Goal: Transaction & Acquisition: Purchase product/service

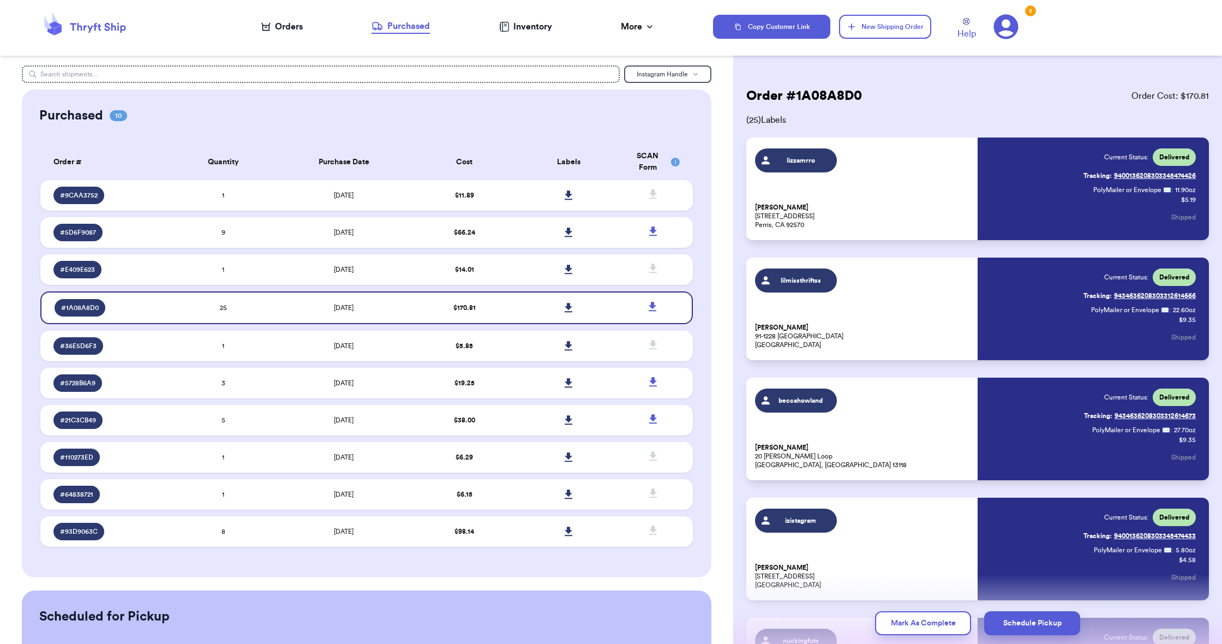
scroll to position [1468, 0]
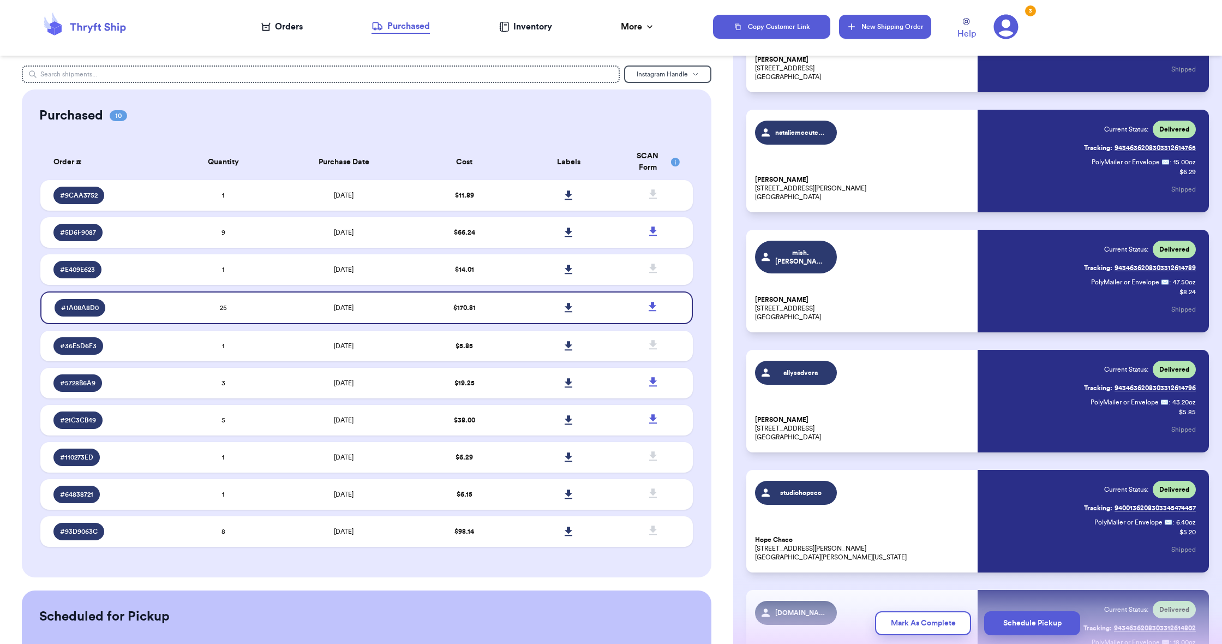
click at [878, 19] on button "New Shipping Order" at bounding box center [885, 27] width 92 height 24
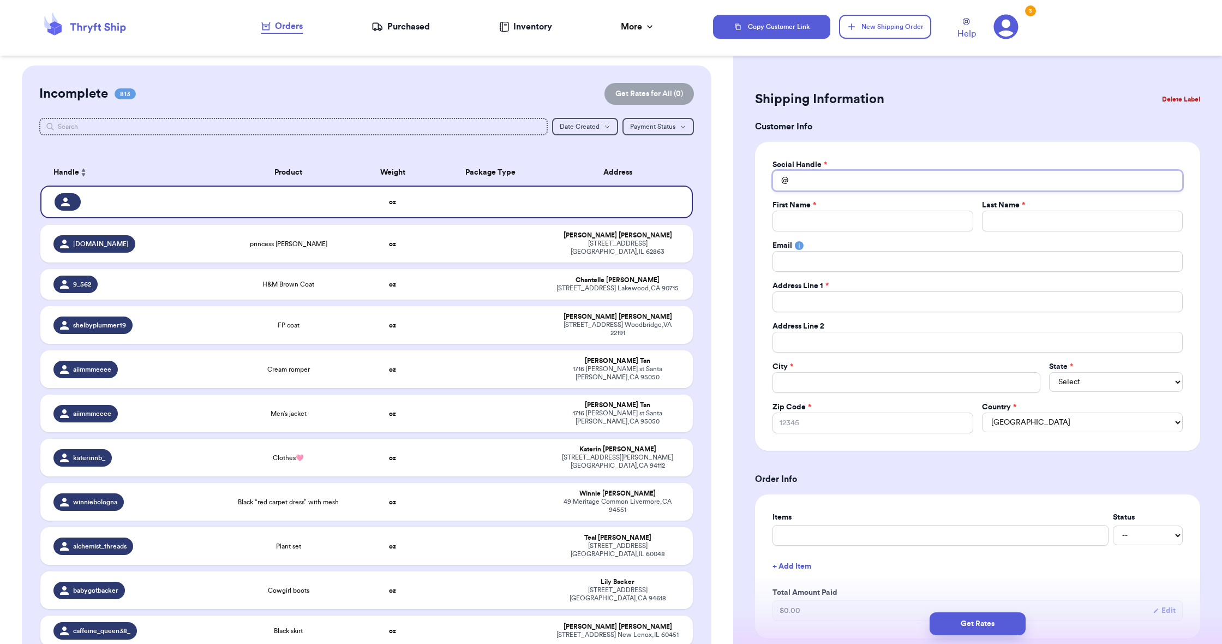
click at [848, 185] on input "Total Amount Paid" at bounding box center [978, 180] width 410 height 21
paste input "ti.[PERSON_NAME]"
type input "ti.[PERSON_NAME]"
click at [848, 223] on div "TI.[PERSON_NAME] [STREET_ADDRESS]" at bounding box center [977, 236] width 409 height 28
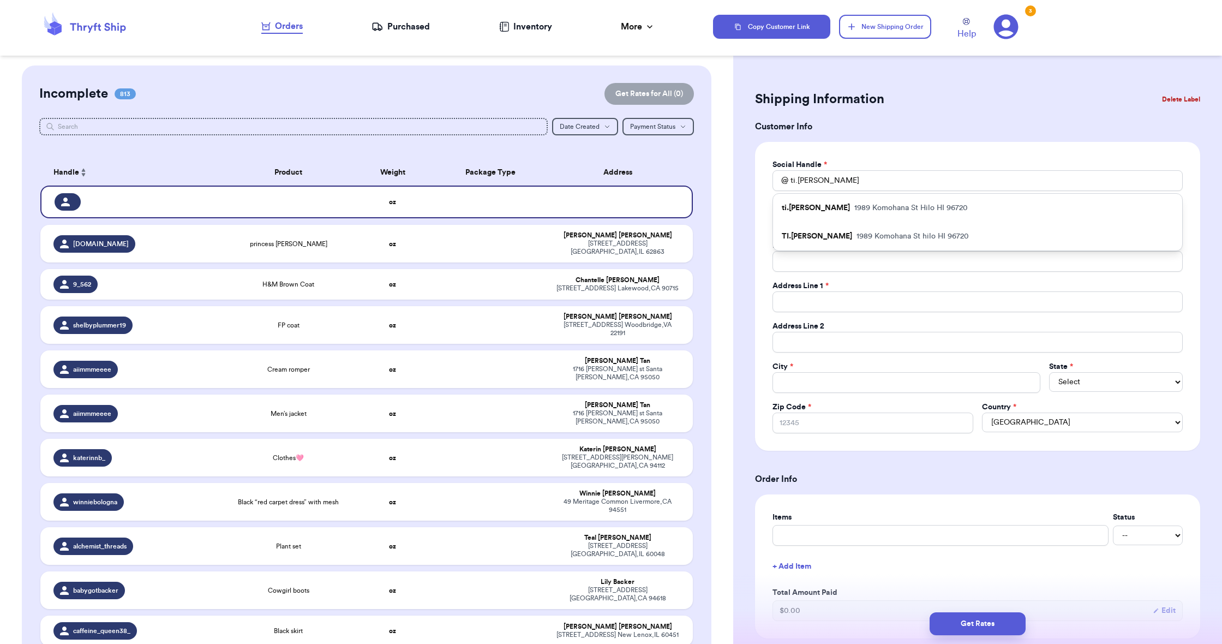
type input "TI.[PERSON_NAME]"
type input "TIARA"
type input "[PERSON_NAME]"
type input "[EMAIL_ADDRESS][DOMAIN_NAME]"
type input "1989 Komohana St"
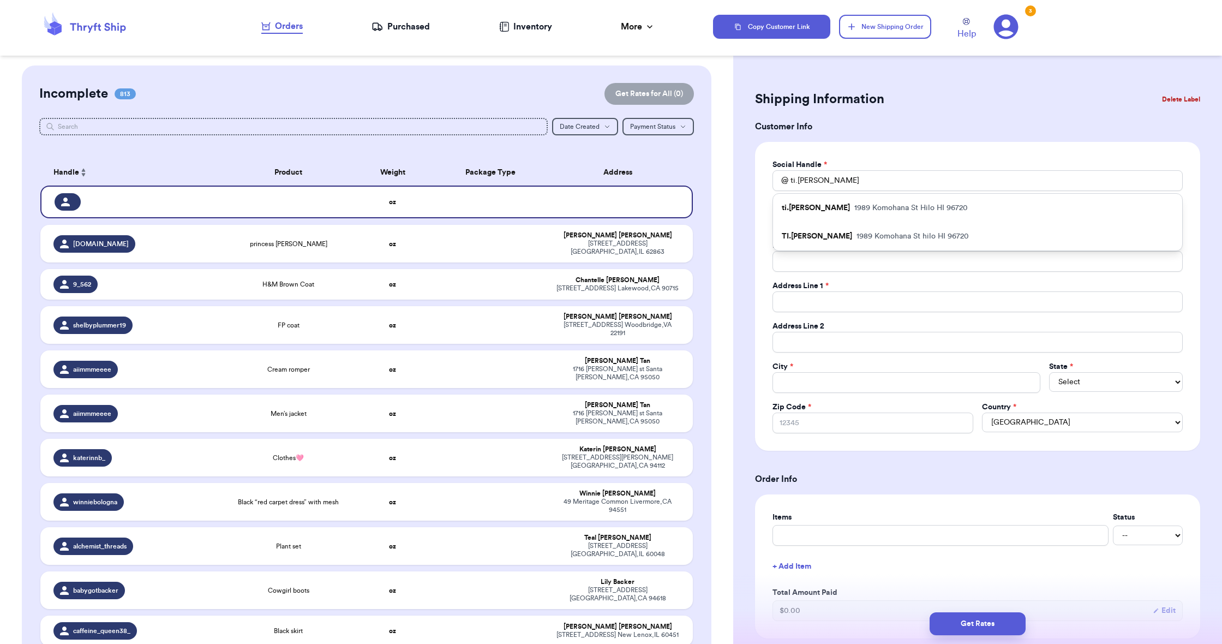
type input "apt C"
type input "hilo"
select select "HI"
type input "96720"
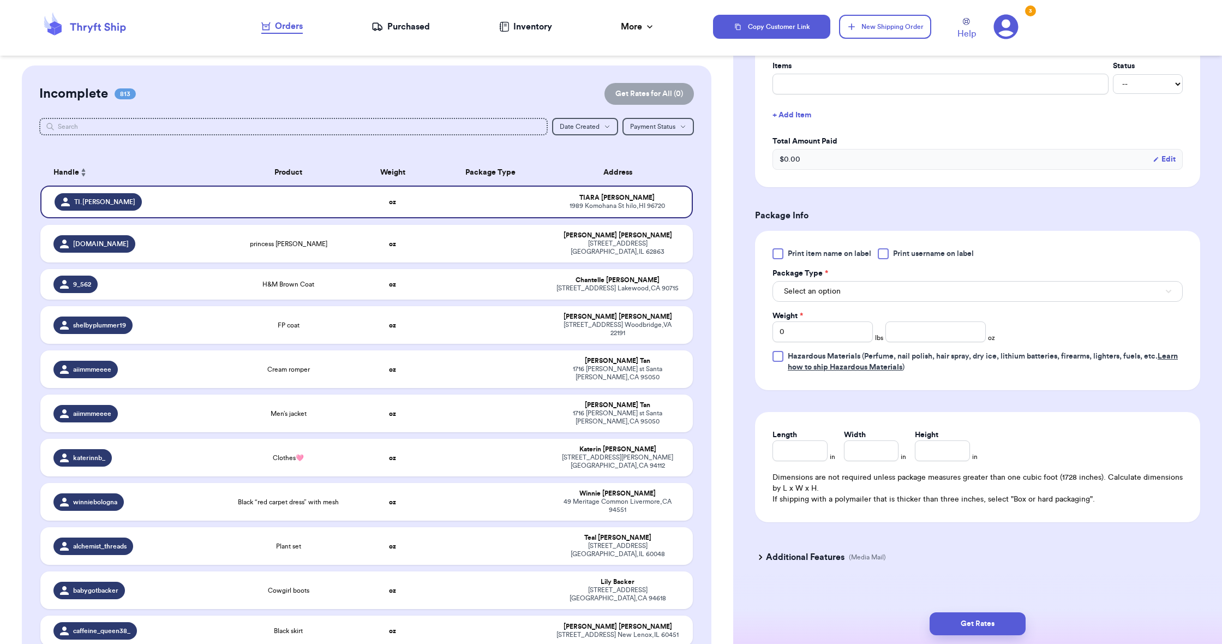
scroll to position [453, 0]
click at [854, 291] on button "Select an option" at bounding box center [978, 289] width 410 height 21
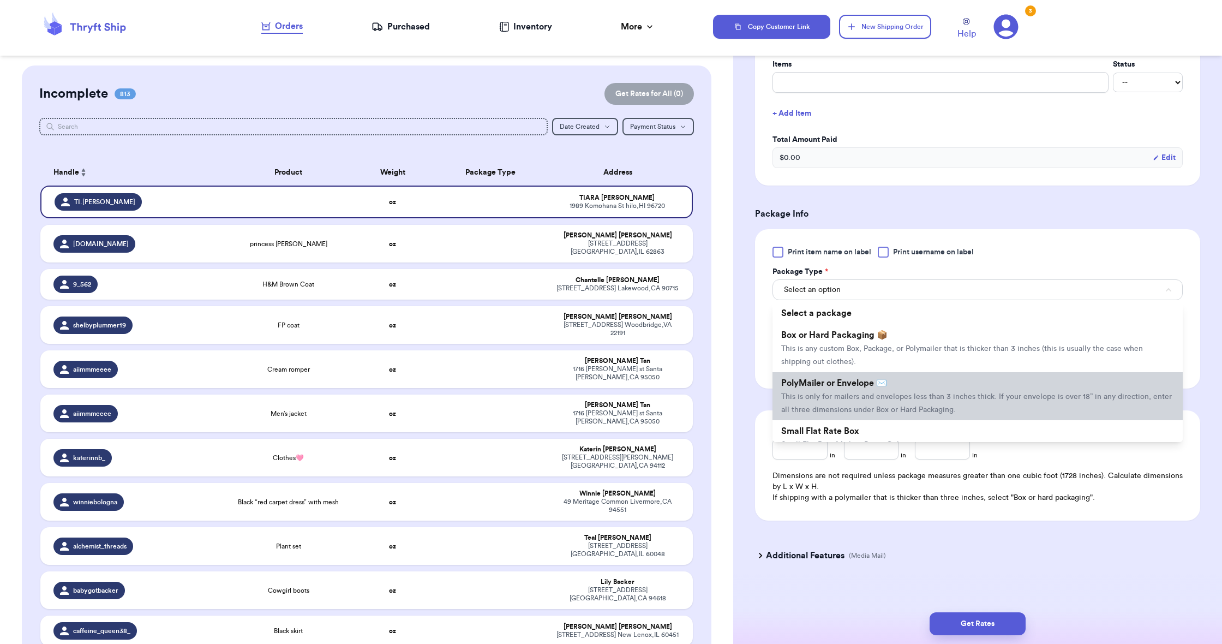
click at [898, 383] on li "PolyMailer or Envelope ✉️ This is only for mailers and envelopes less than 3 in…" at bounding box center [978, 396] width 410 height 48
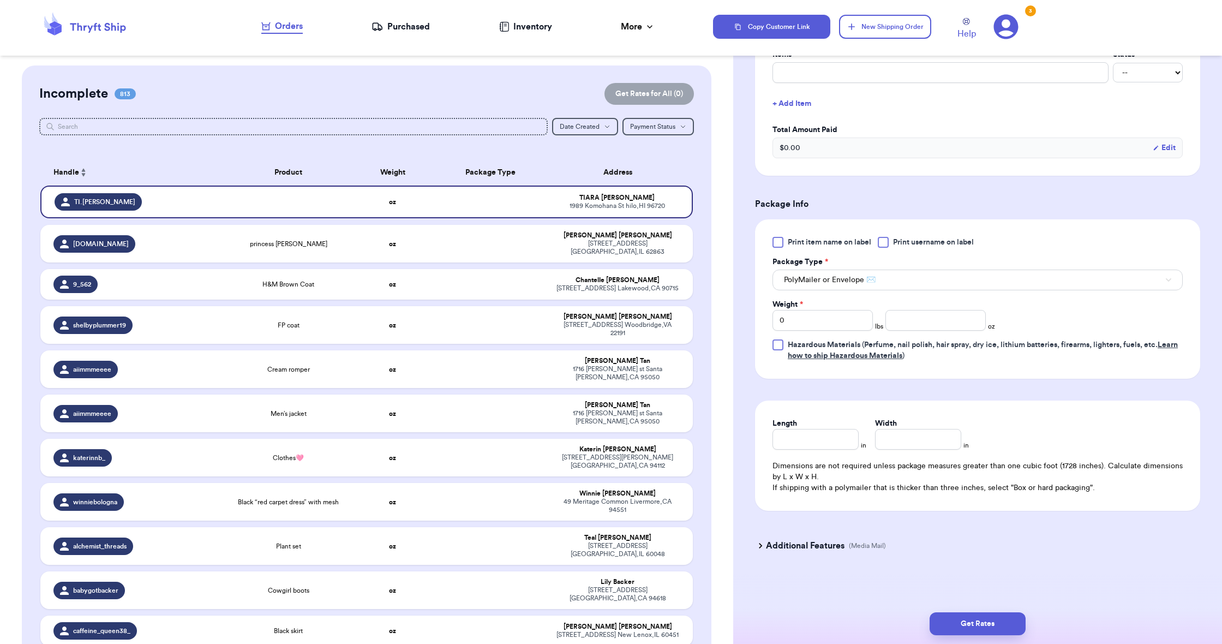
scroll to position [463, 0]
click at [816, 322] on input "0" at bounding box center [823, 320] width 100 height 21
type input "2"
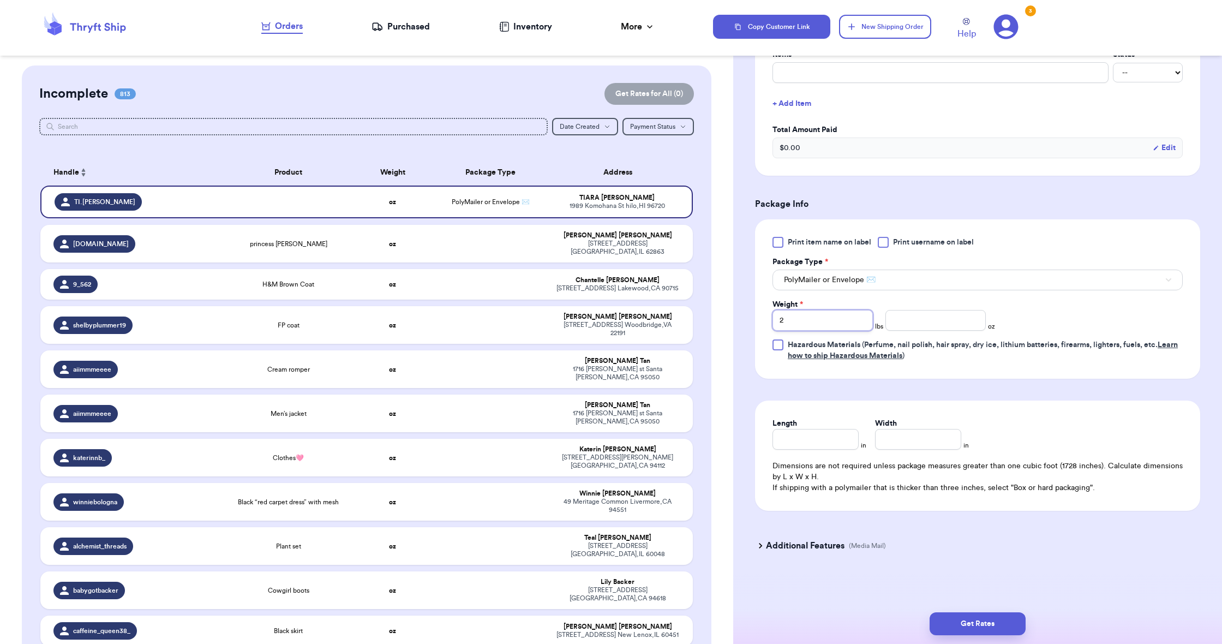
type input "2"
click at [906, 321] on input "number" at bounding box center [935, 320] width 100 height 21
type input "12.4"
click at [840, 434] on input "Length" at bounding box center [816, 439] width 86 height 21
type input "8"
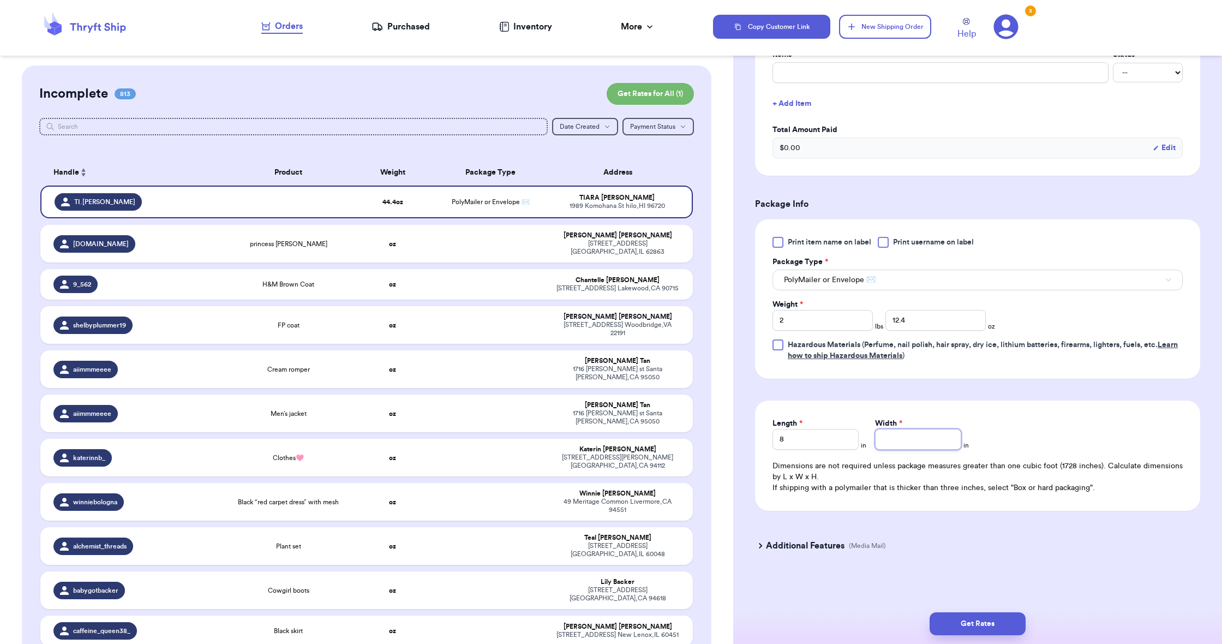
click at [949, 444] on input "Width *" at bounding box center [918, 439] width 86 height 21
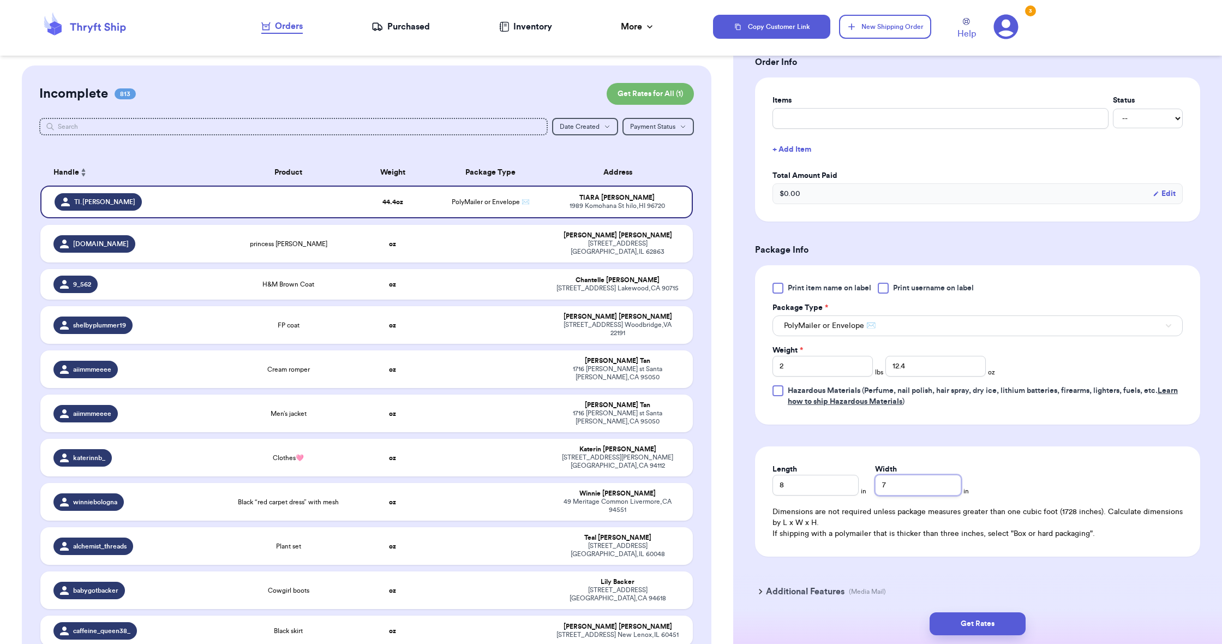
scroll to position [415, 0]
type input "7"
click at [987, 617] on button "Get Rates" at bounding box center [978, 623] width 96 height 23
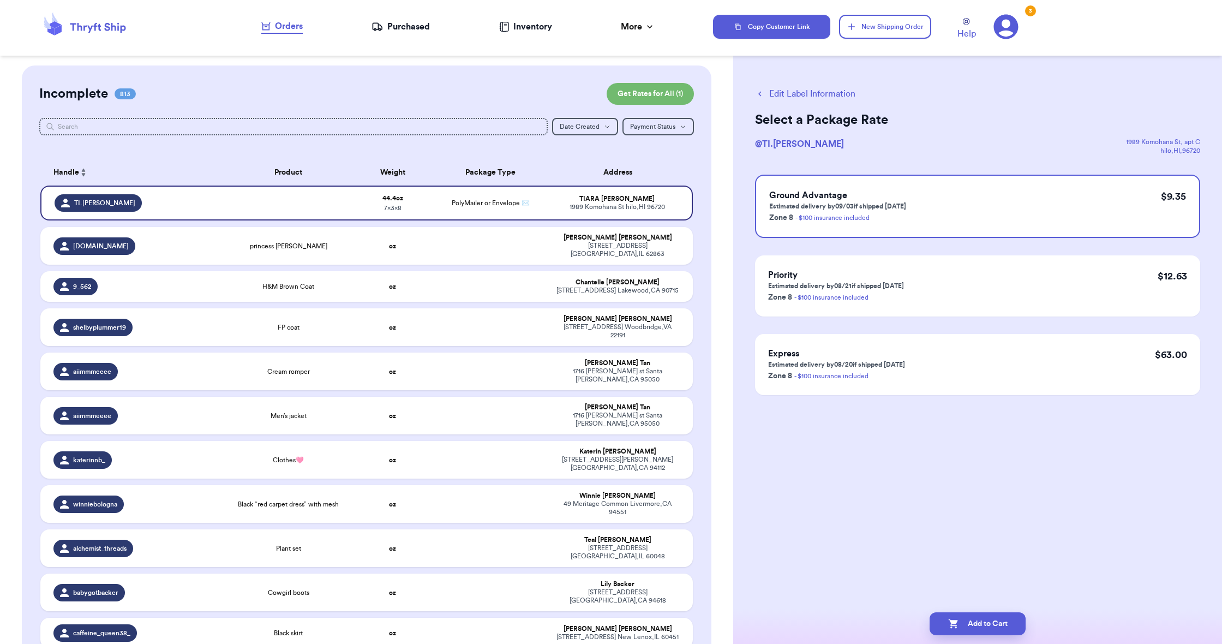
scroll to position [0, 0]
click at [759, 91] on icon "button" at bounding box center [760, 94] width 10 height 10
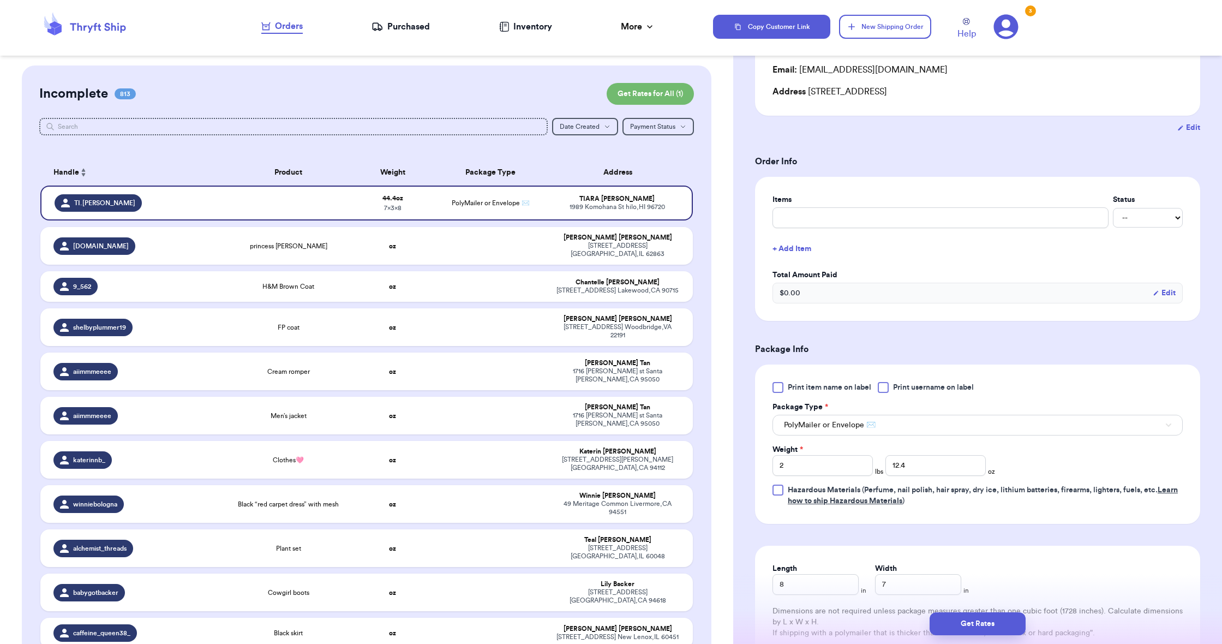
scroll to position [142, 0]
click at [970, 624] on button "Get Rates" at bounding box center [978, 623] width 96 height 23
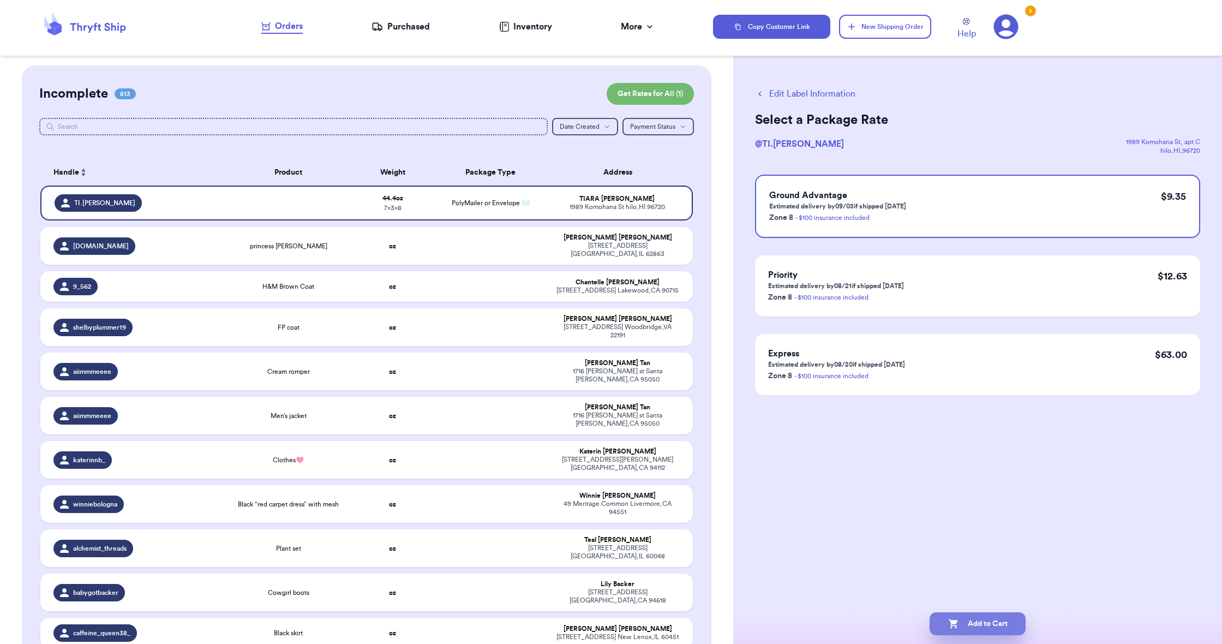
click at [970, 624] on button "Add to Cart" at bounding box center [978, 623] width 96 height 23
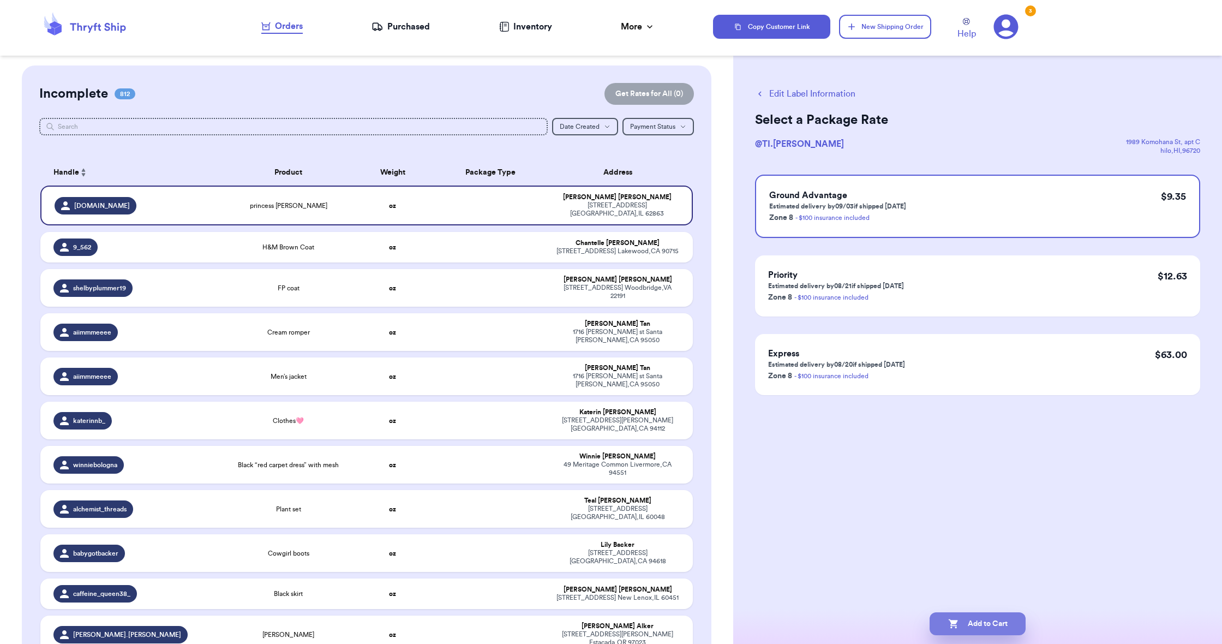
checkbox input "true"
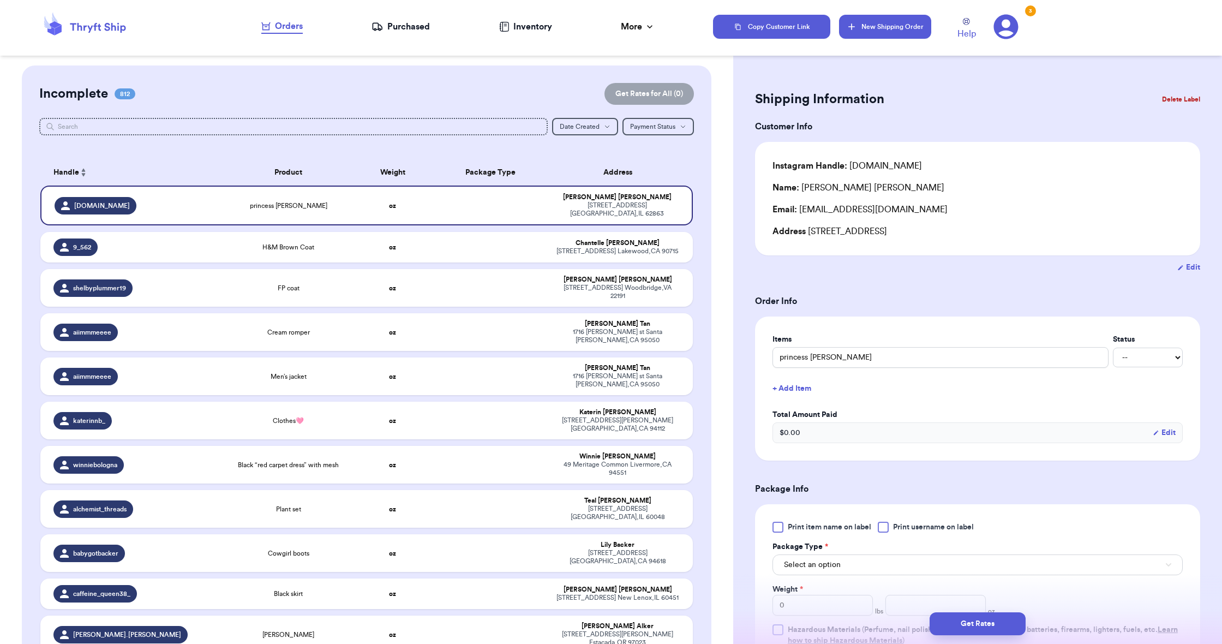
click at [911, 25] on button "New Shipping Order" at bounding box center [885, 27] width 92 height 24
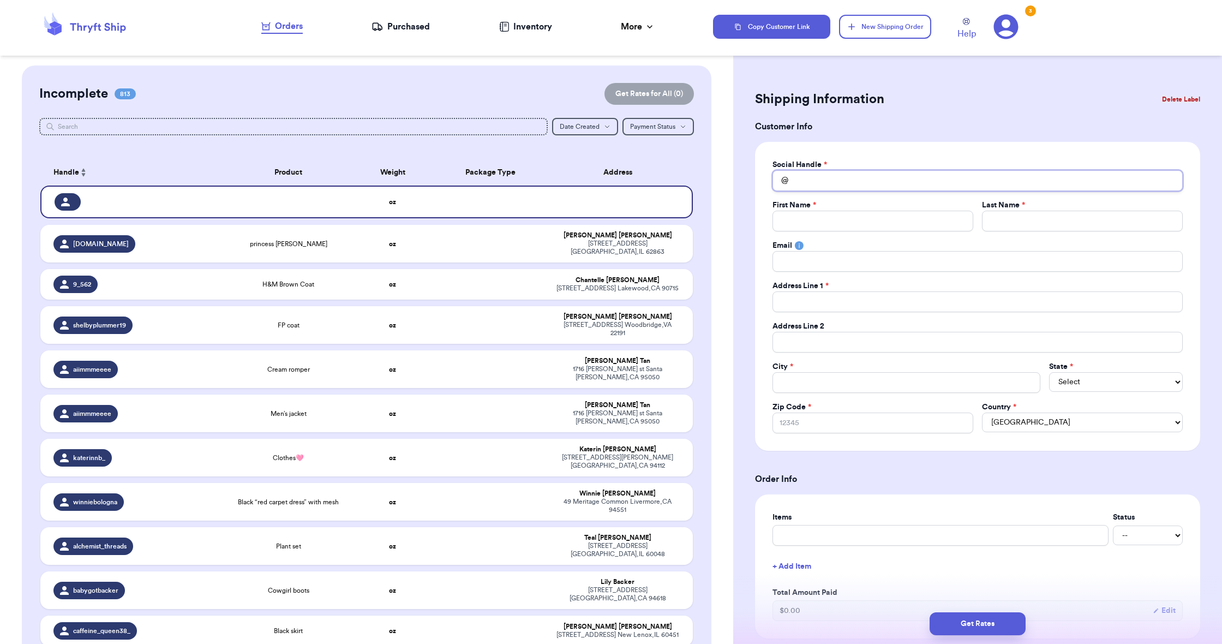
click at [829, 184] on input "Total Amount Paid" at bounding box center [978, 180] width 410 height 21
paste input "[DOMAIN_NAME]"
type input "[DOMAIN_NAME]"
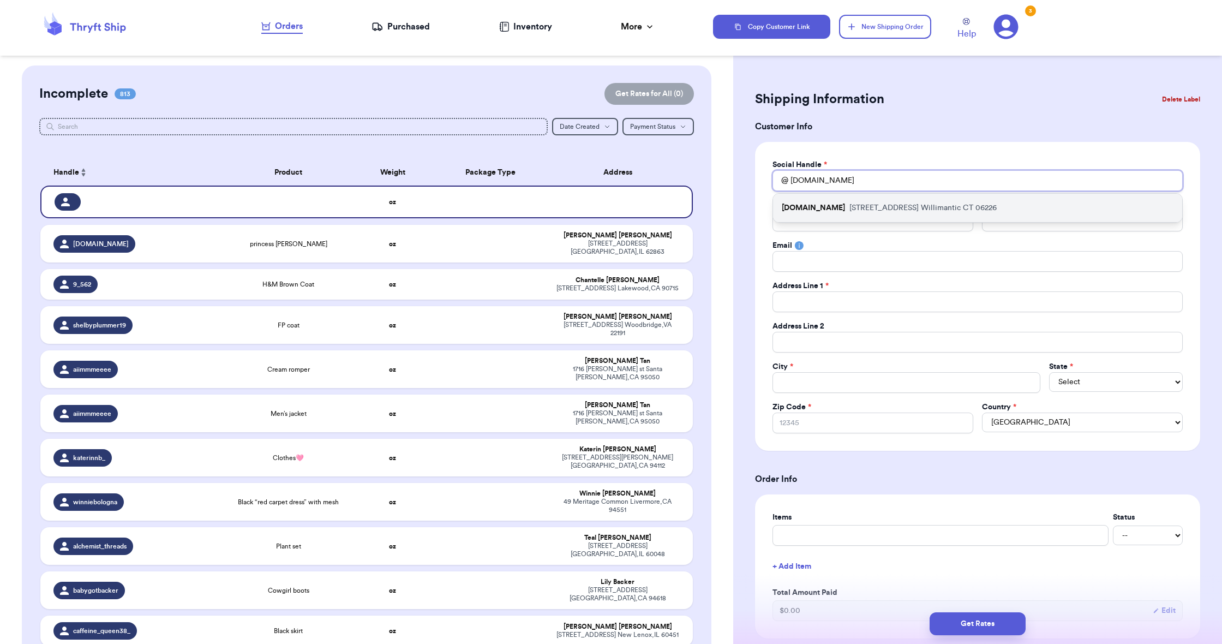
type input "[DOMAIN_NAME]"
click at [862, 200] on div "[DOMAIN_NAME][GEOGRAPHIC_DATA][STREET_ADDRESS]" at bounding box center [977, 208] width 409 height 28
type input "Autumn"
type input "[PERSON_NAME]"
type input "[EMAIL_ADDRESS][DOMAIN_NAME]"
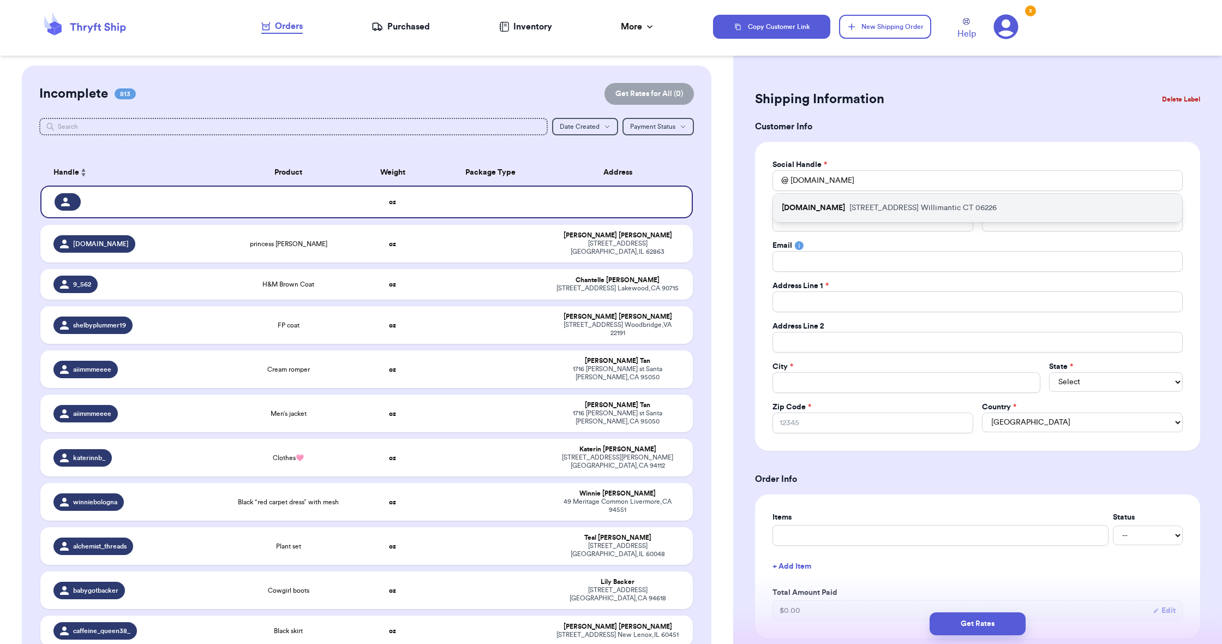
type input "[STREET_ADDRESS]"
type input "Willimantic"
select select "CT"
type input "06226"
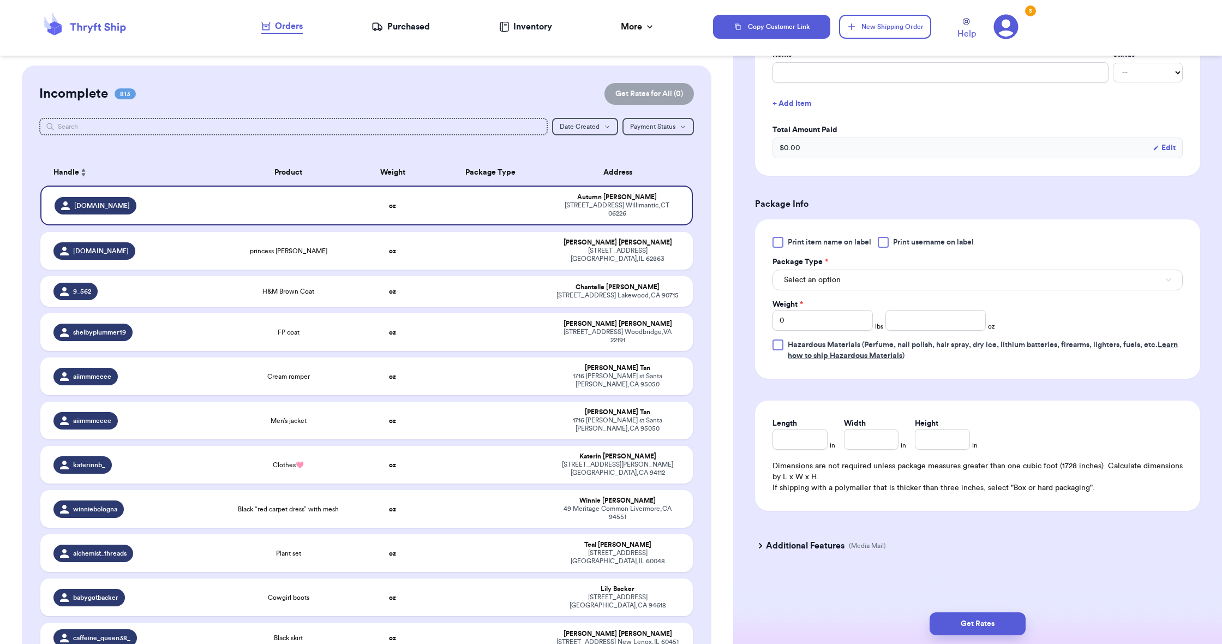
scroll to position [463, 0]
click at [801, 276] on span "Select an option" at bounding box center [812, 279] width 57 height 11
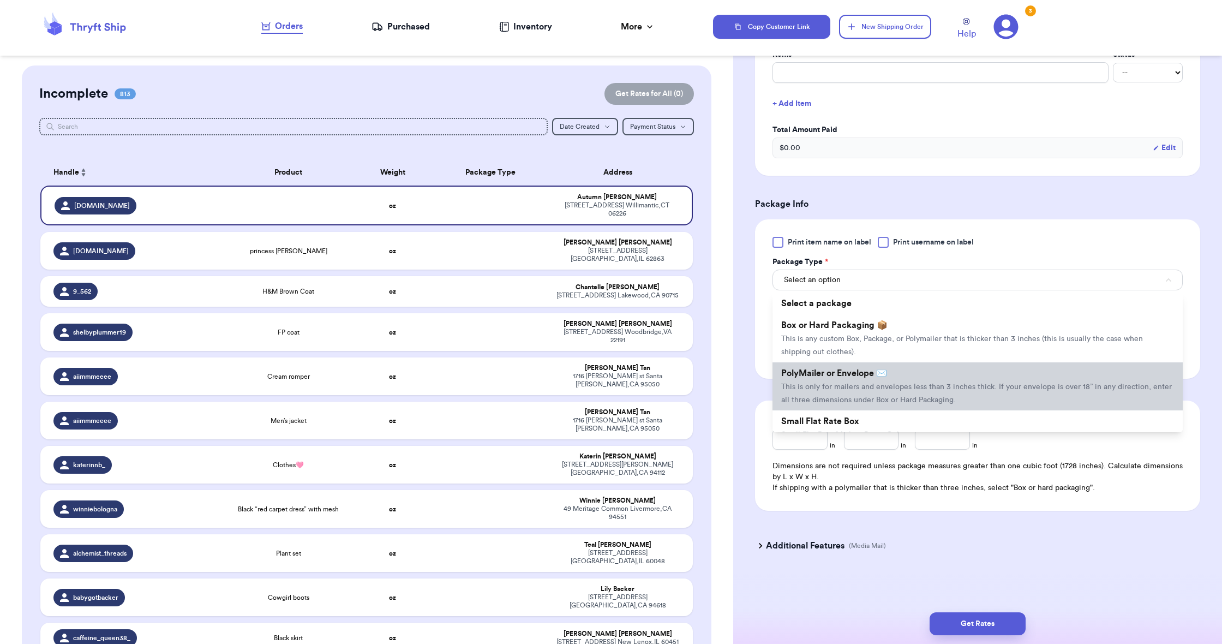
click at [843, 384] on li "PolyMailer or Envelope ✉️ This is only for mailers and envelopes less than 3 in…" at bounding box center [978, 386] width 410 height 48
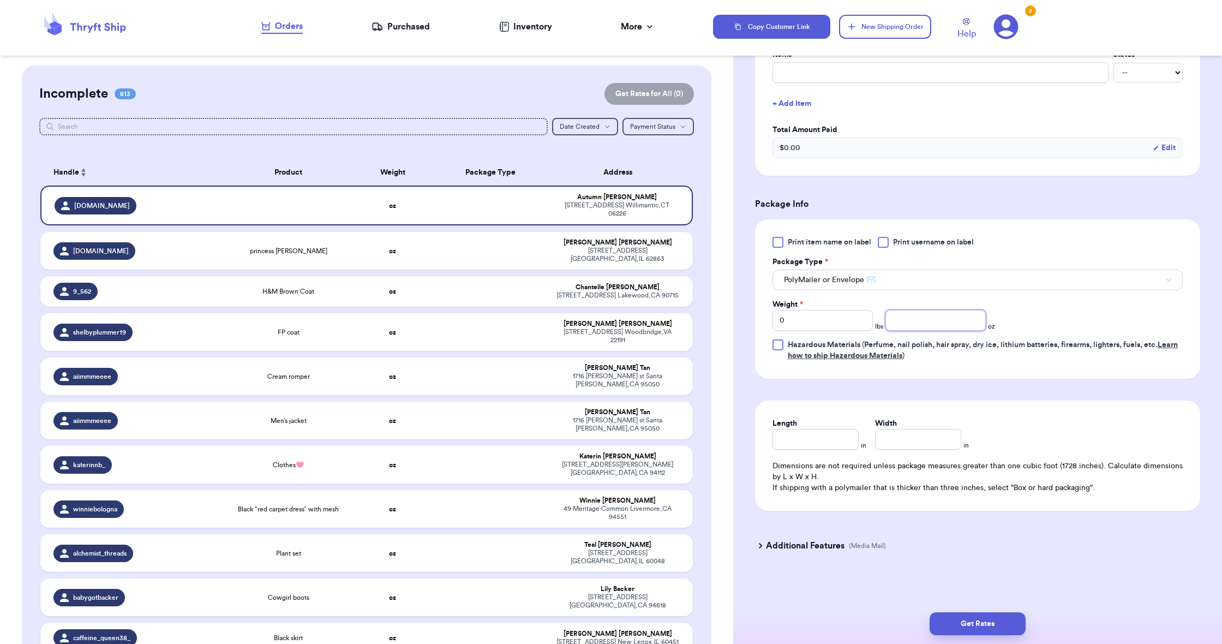
click at [953, 325] on input "number" at bounding box center [935, 320] width 100 height 21
type input "12.6"
click at [792, 438] on input "Length" at bounding box center [816, 439] width 86 height 21
type input "4"
click at [921, 435] on input "Width *" at bounding box center [918, 439] width 86 height 21
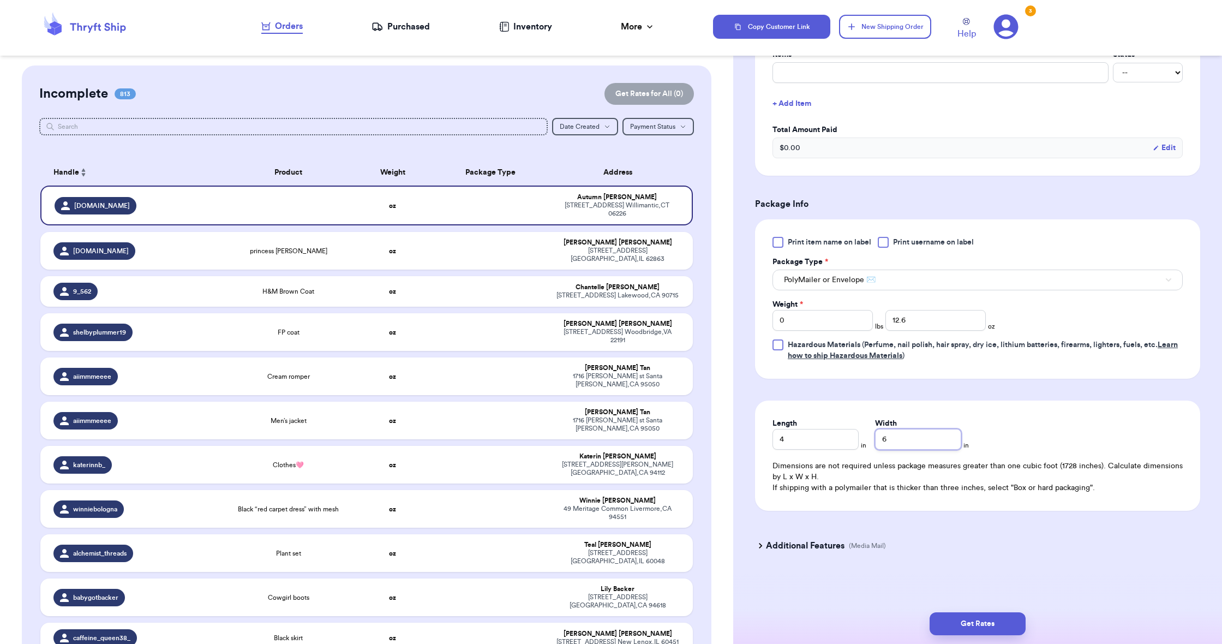
type input "6"
click at [837, 441] on input "4" at bounding box center [816, 439] width 86 height 21
type input "5"
type input "6"
click at [898, 439] on input "6" at bounding box center [918, 439] width 86 height 21
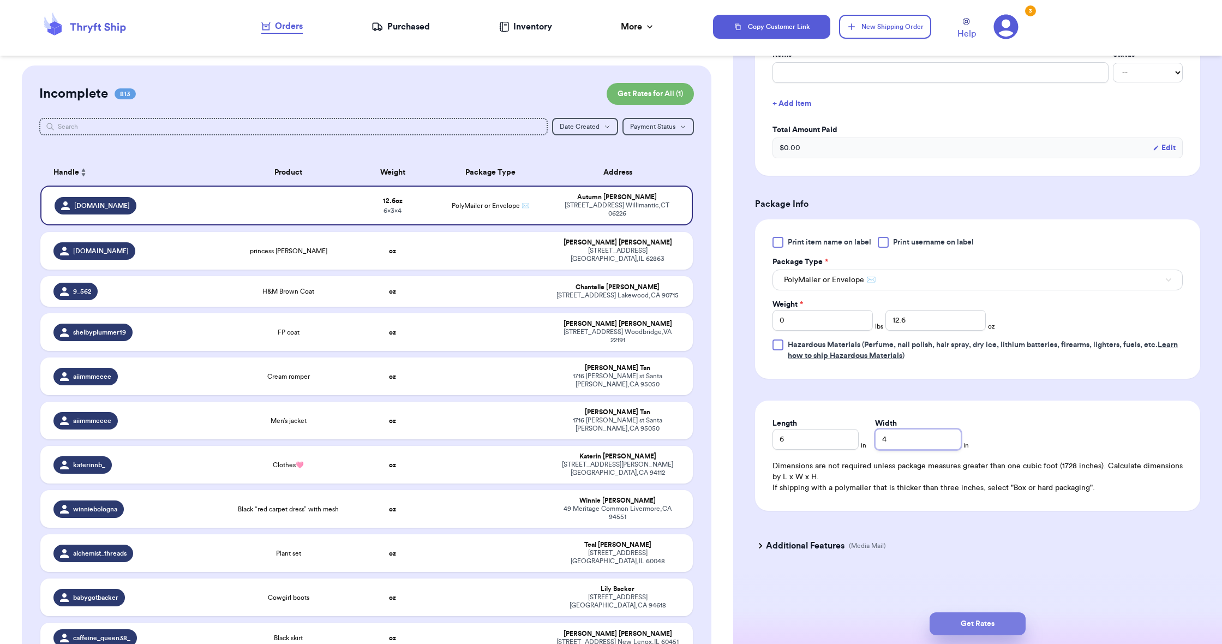
type input "4"
click at [953, 627] on button "Get Rates" at bounding box center [978, 623] width 96 height 23
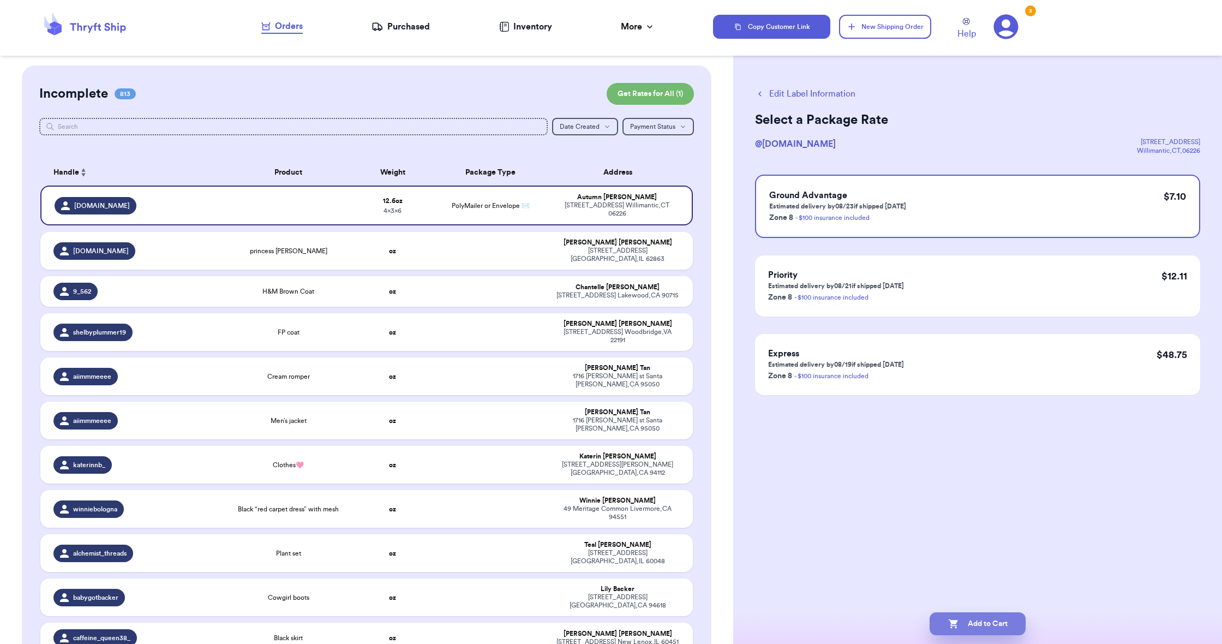
click at [986, 618] on button "Add to Cart" at bounding box center [978, 623] width 96 height 23
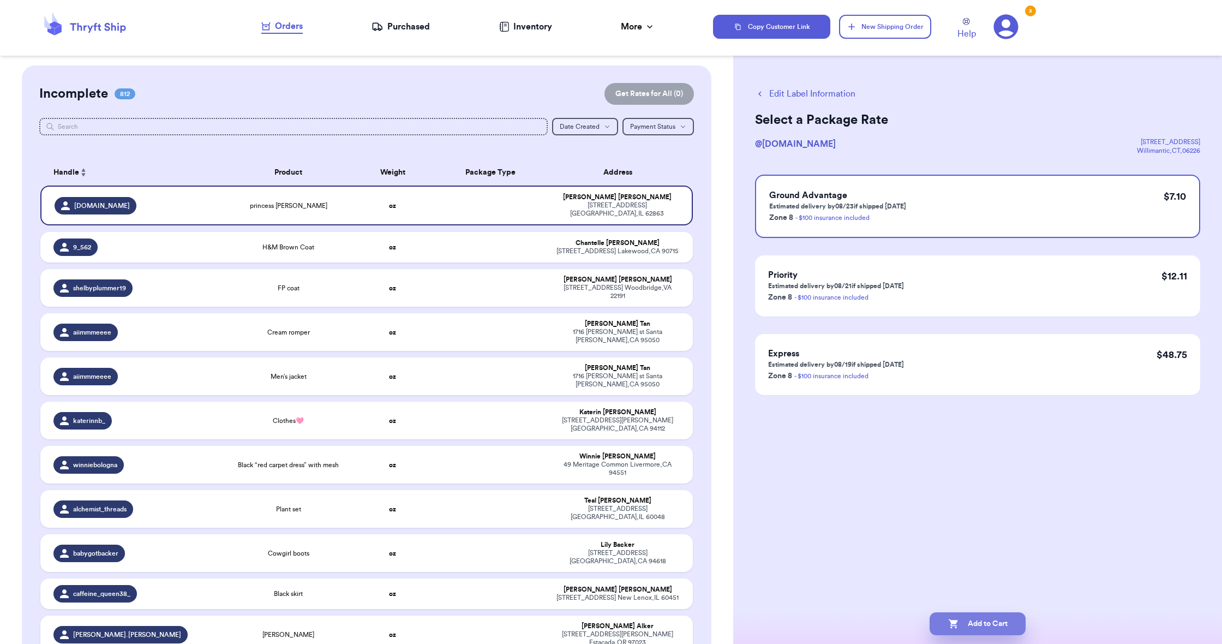
checkbox input "true"
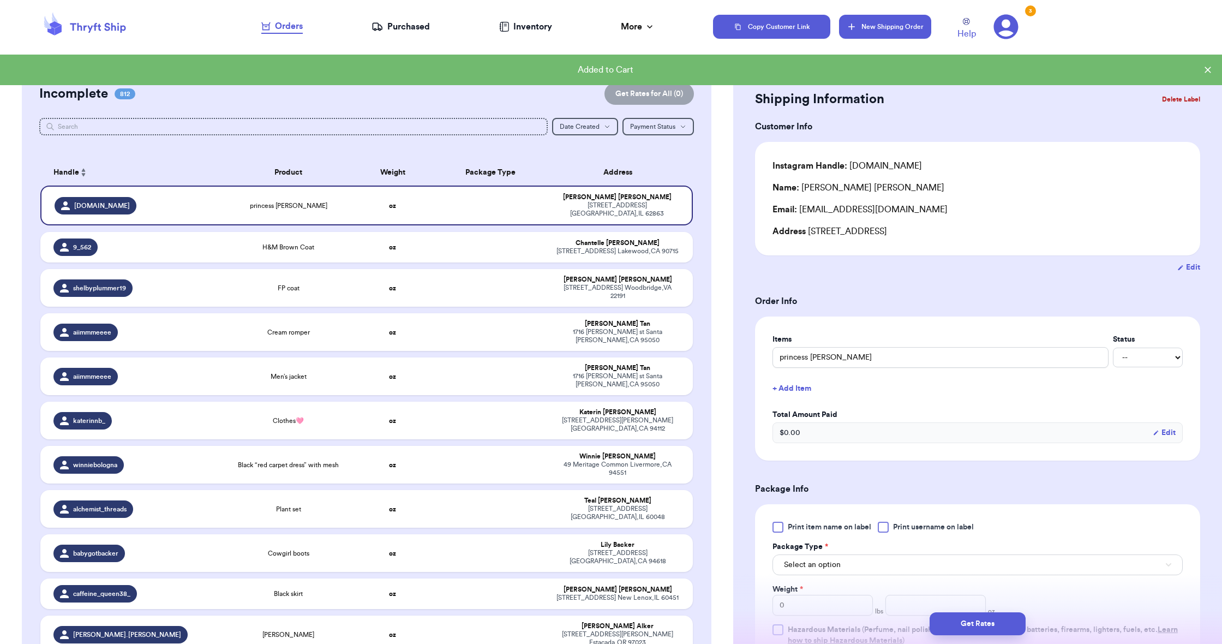
click at [902, 28] on button "New Shipping Order" at bounding box center [885, 27] width 92 height 24
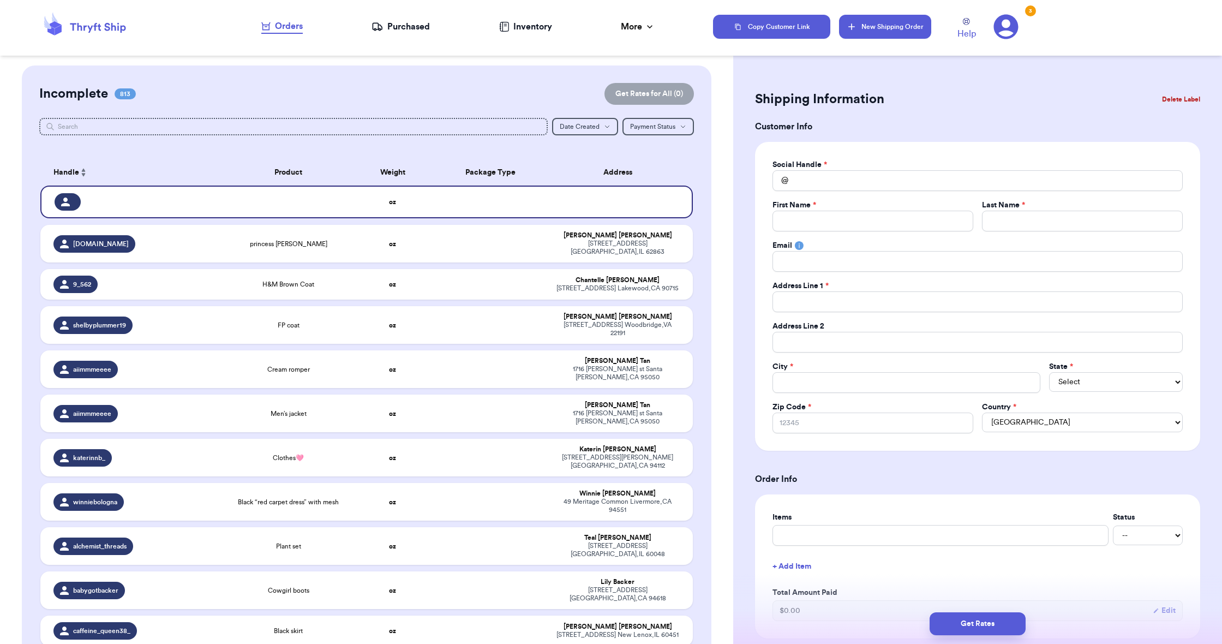
click at [894, 24] on button "New Shipping Order" at bounding box center [885, 27] width 92 height 24
click at [831, 181] on input "Total Amount Paid" at bounding box center [978, 180] width 410 height 21
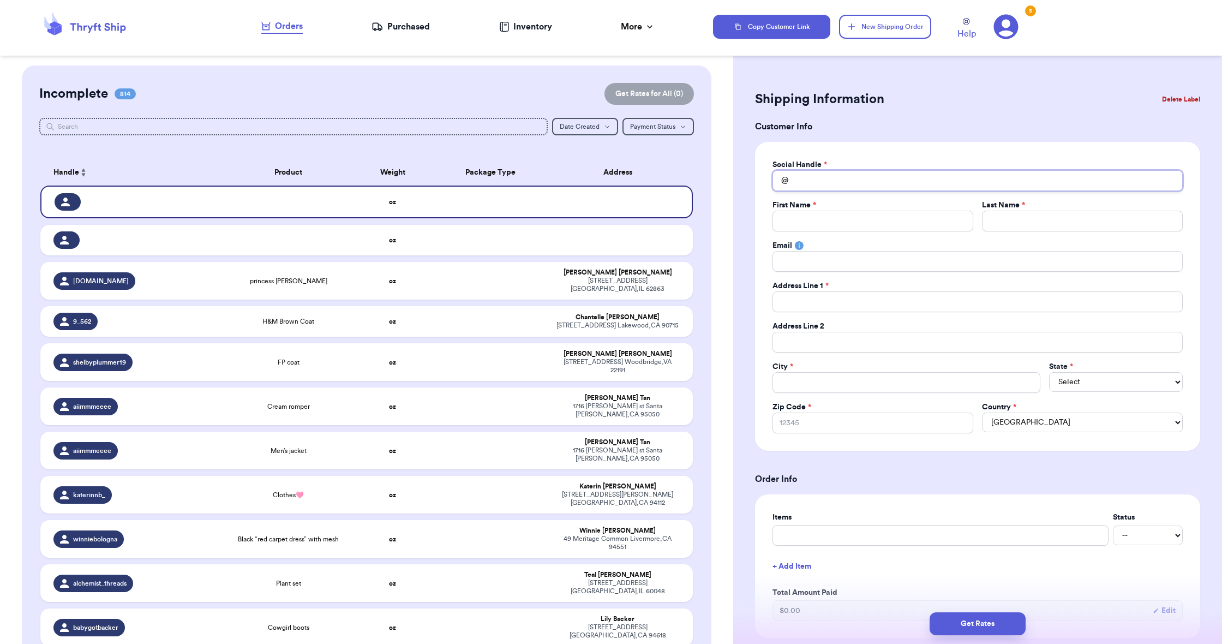
type input "g"
type input "j"
type input "je"
type input "j"
type input "e"
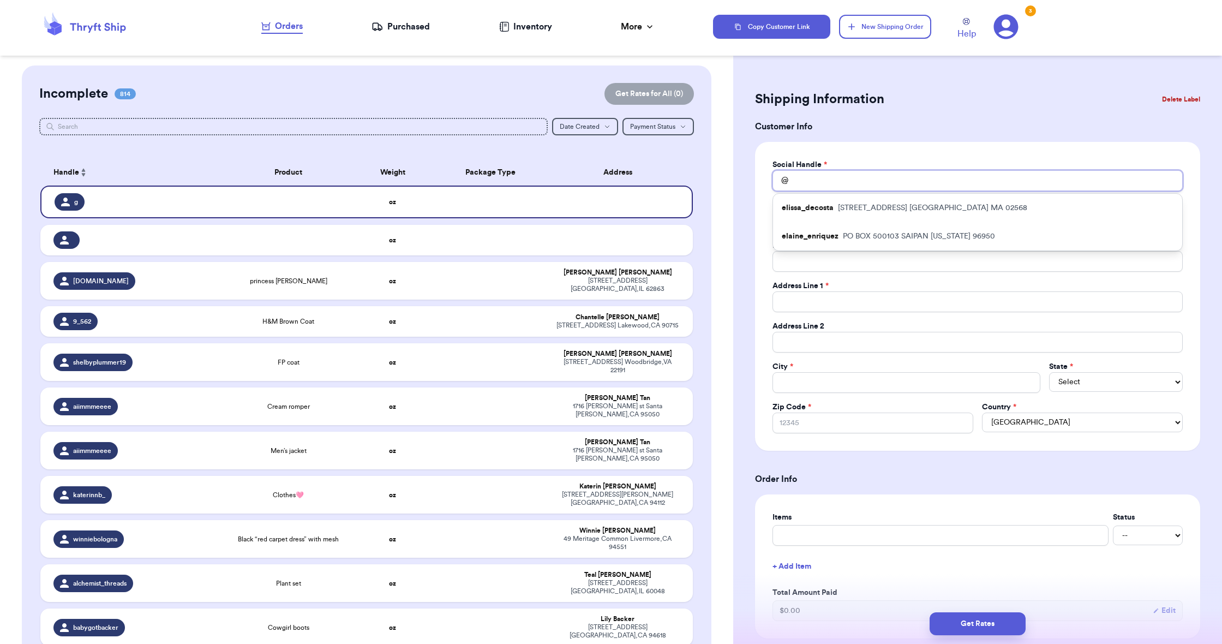
type input "h"
type input "he"
type input "het"
type input "hetv"
type input "[PERSON_NAME]"
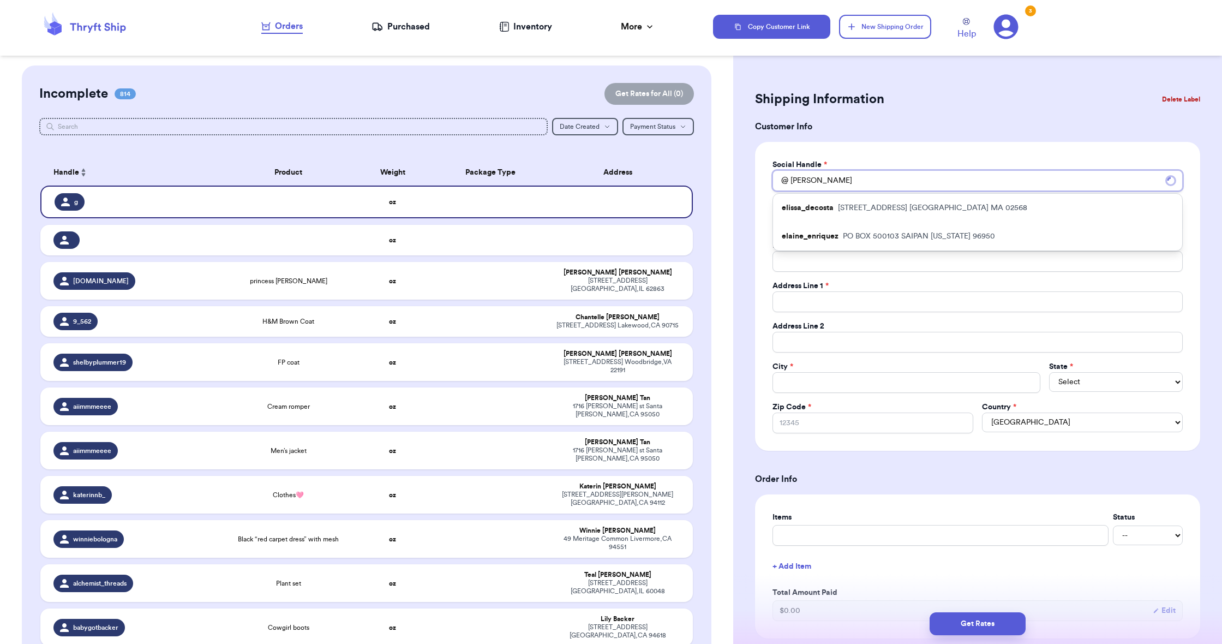
type input "heavy"
type input "heav"
type input "hea"
type input "he"
type input "het"
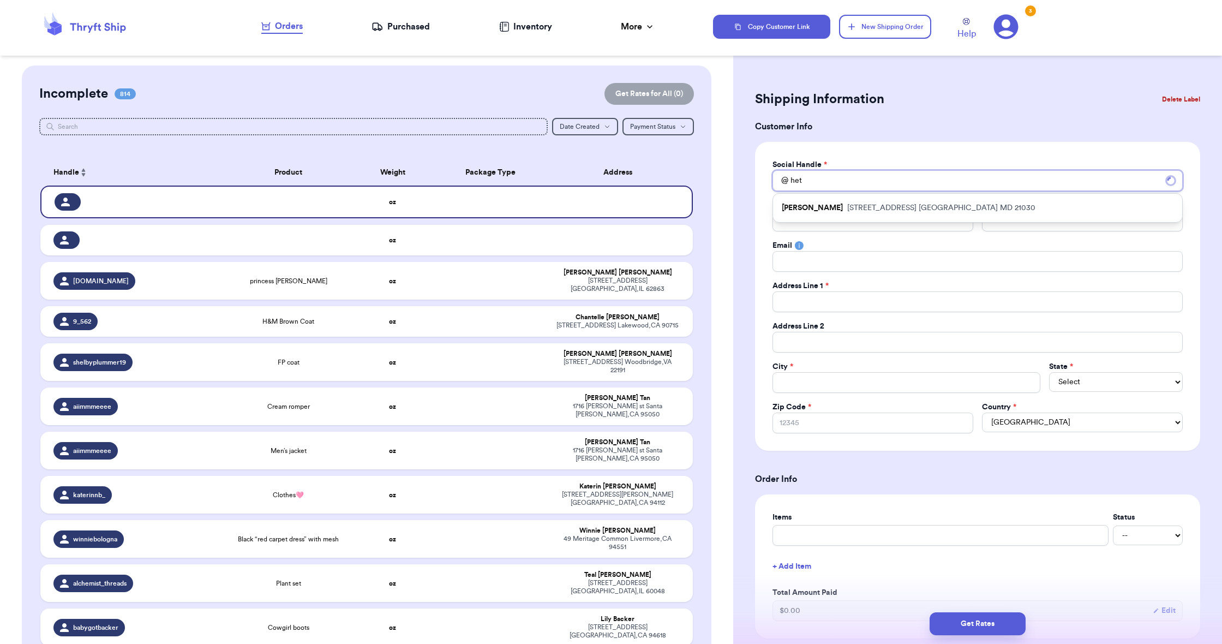
type input "hetv"
type input "[PERSON_NAME]"
click at [866, 183] on input "[PERSON_NAME]" at bounding box center [978, 179] width 410 height 21
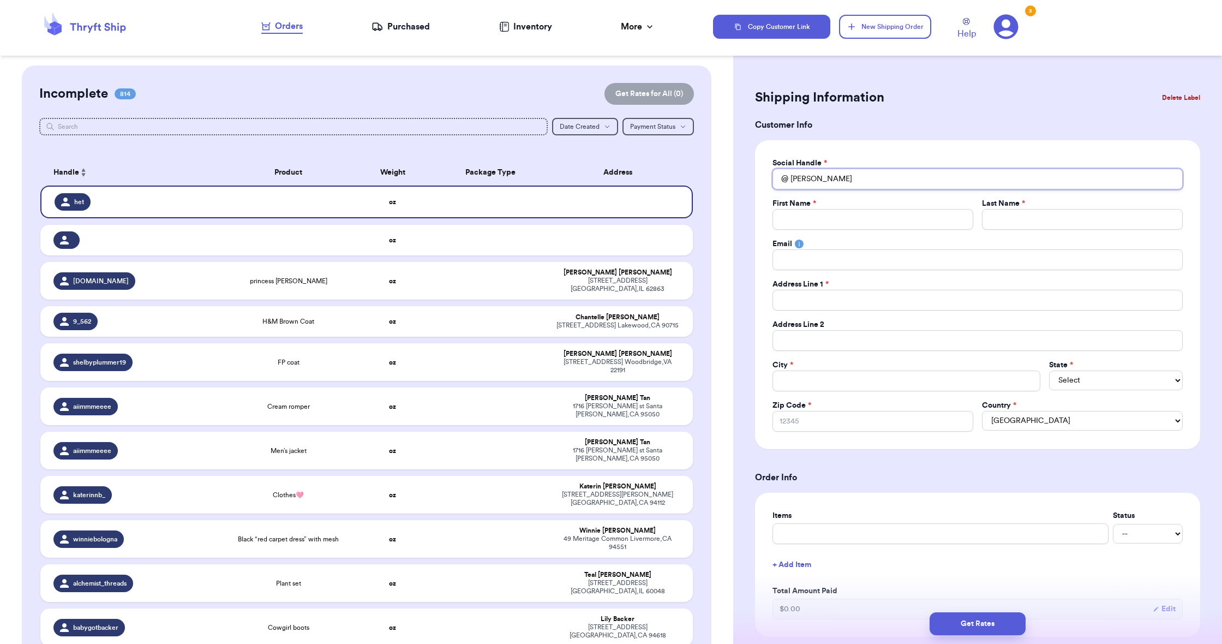
paste input "immaivteh"
type input "immaivteh"
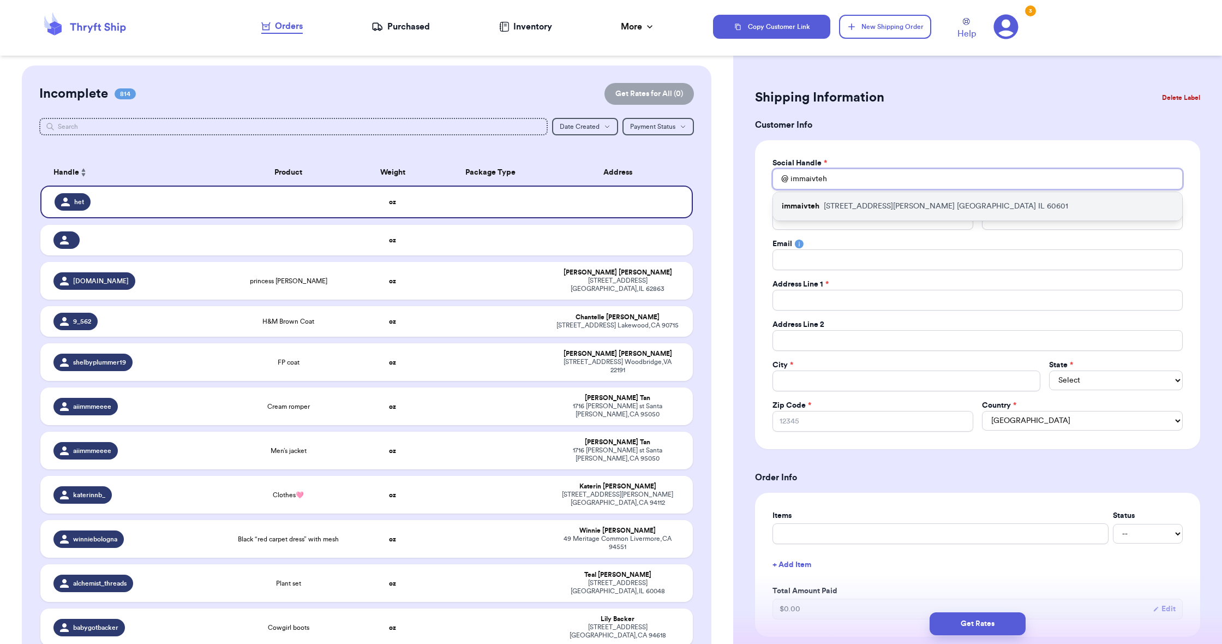
type input "immaivteh"
click at [874, 198] on div "immaivteh [STREET_ADDRESS][PERSON_NAME]" at bounding box center [977, 206] width 409 height 28
type input "[PERSON_NAME]"
type input "BABARIA"
type input "[EMAIL_ADDRESS][DOMAIN_NAME]"
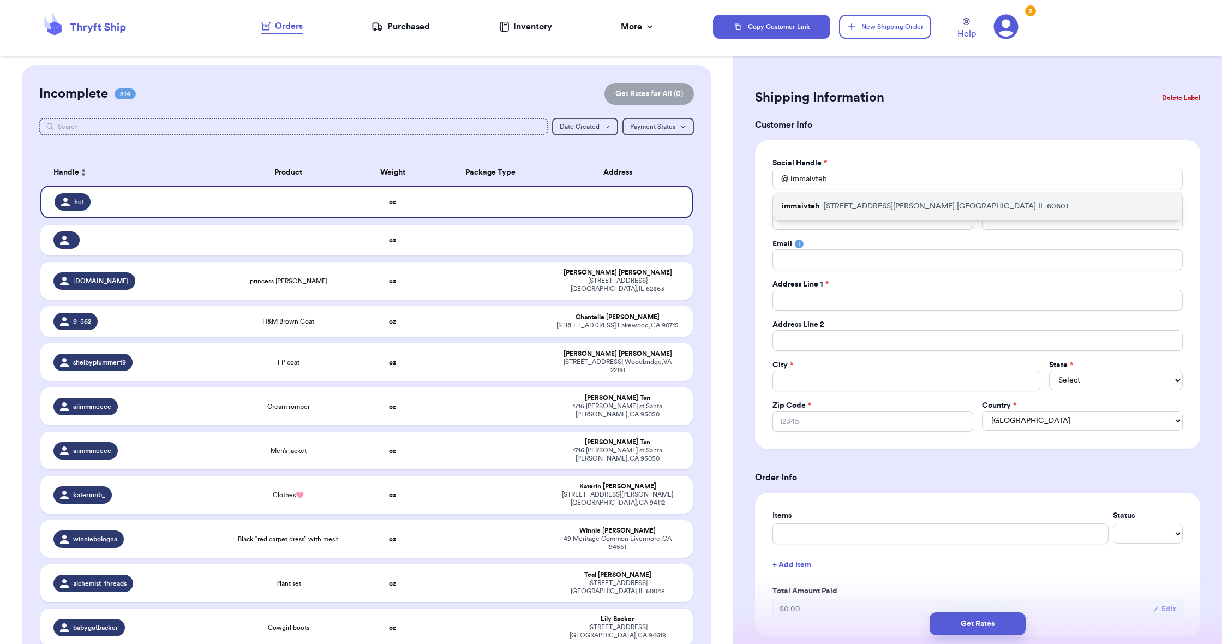
type input "[STREET_ADDRESS][PERSON_NAME]"
type input "Apt 2409"
type input "[GEOGRAPHIC_DATA]"
select select "IL"
type input "60601"
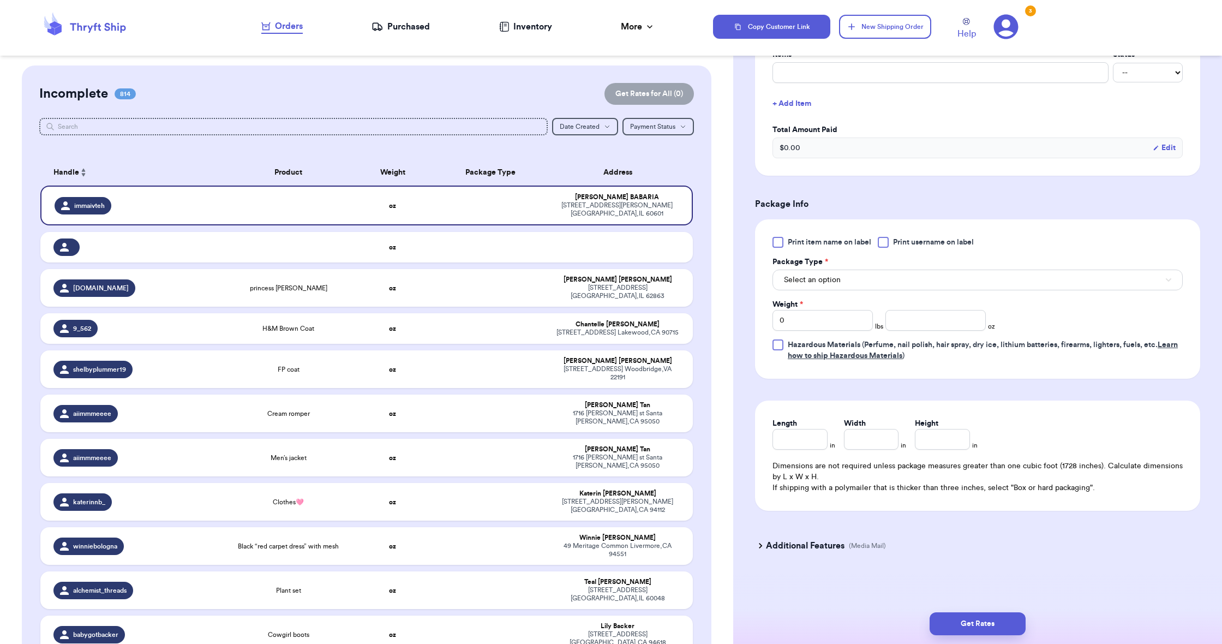
scroll to position [0, 0]
click at [821, 440] on input "Length" at bounding box center [800, 439] width 55 height 21
click at [855, 273] on button "Select an option" at bounding box center [978, 280] width 410 height 21
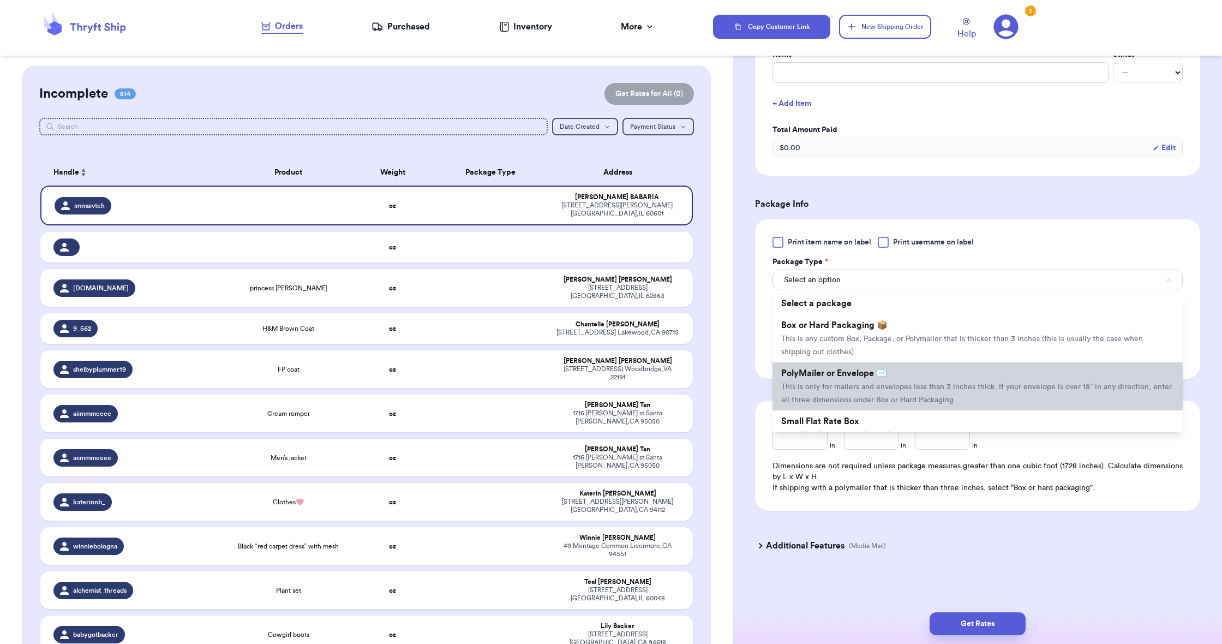
click at [876, 368] on li "PolyMailer or Envelope ✉️ This is only for mailers and envelopes less than 3 in…" at bounding box center [978, 386] width 410 height 48
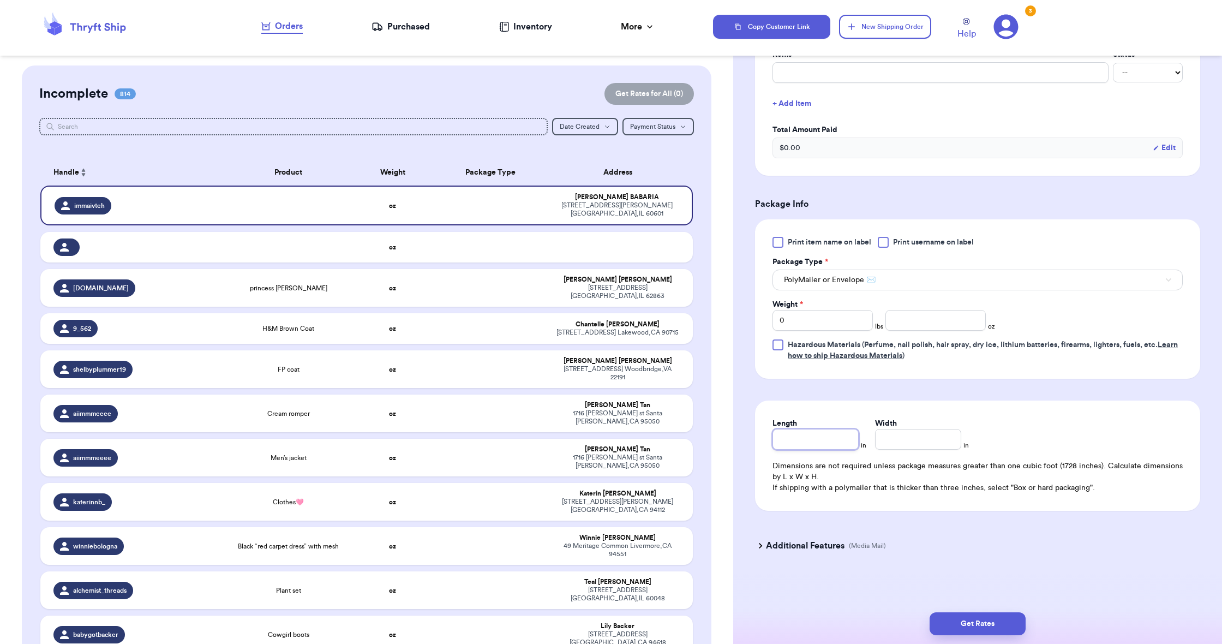
click at [813, 443] on input "Length" at bounding box center [816, 439] width 86 height 21
type input "5"
click at [904, 448] on input "Width *" at bounding box center [918, 439] width 86 height 21
type input "7"
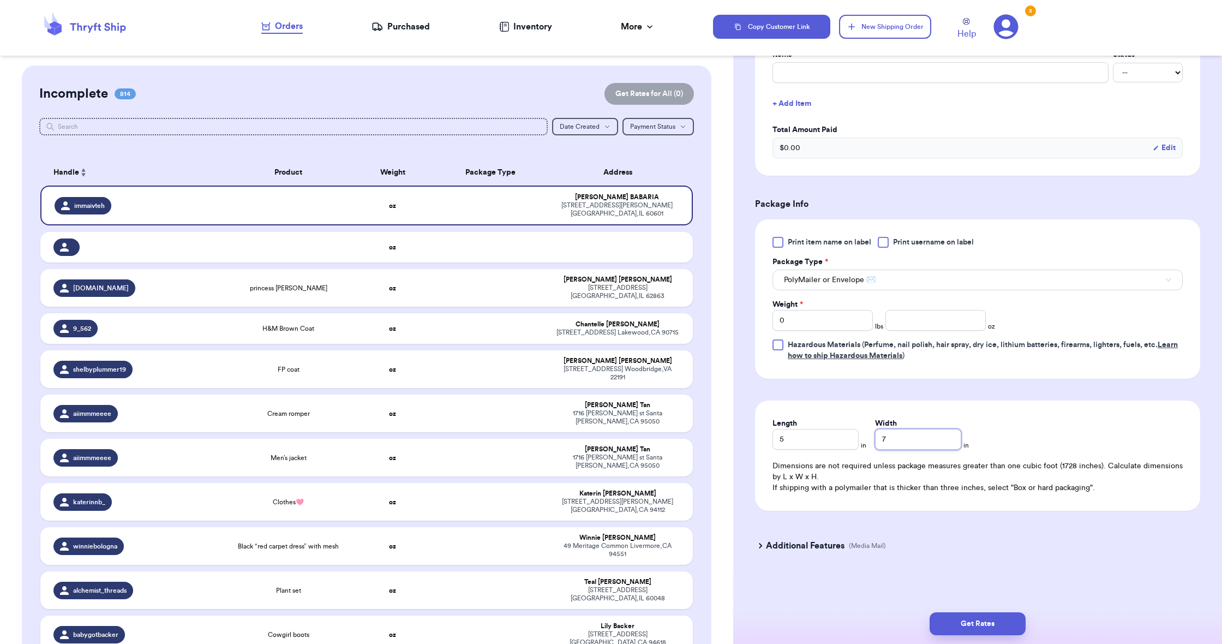
type input "7"
click at [821, 324] on input "0" at bounding box center [823, 320] width 100 height 21
type input "2"
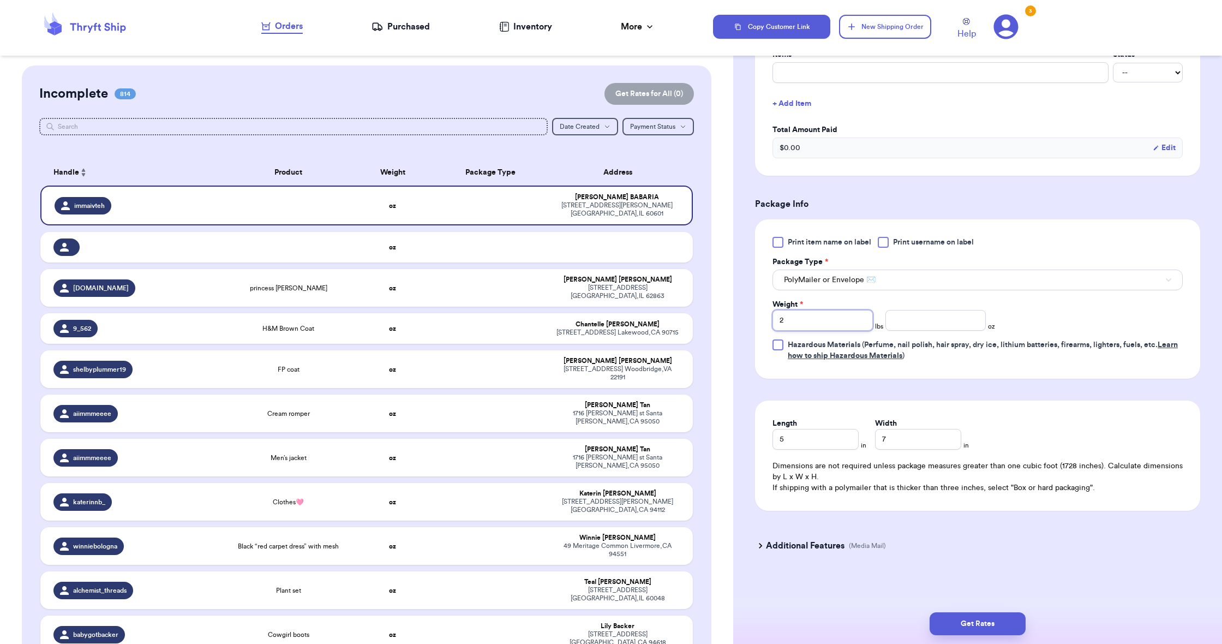
type input "2"
click at [912, 324] on input "number" at bounding box center [935, 320] width 100 height 21
type input "8.4"
click at [977, 630] on button "Get Rates" at bounding box center [978, 623] width 96 height 23
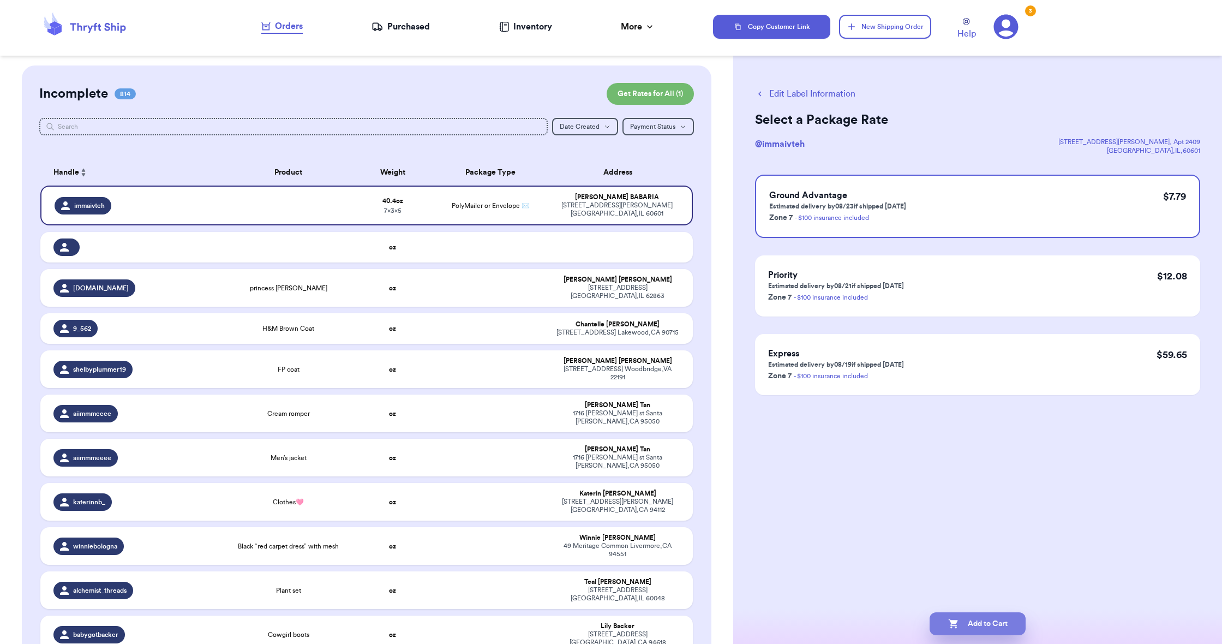
click at [1001, 615] on button "Add to Cart" at bounding box center [978, 623] width 96 height 23
checkbox input "true"
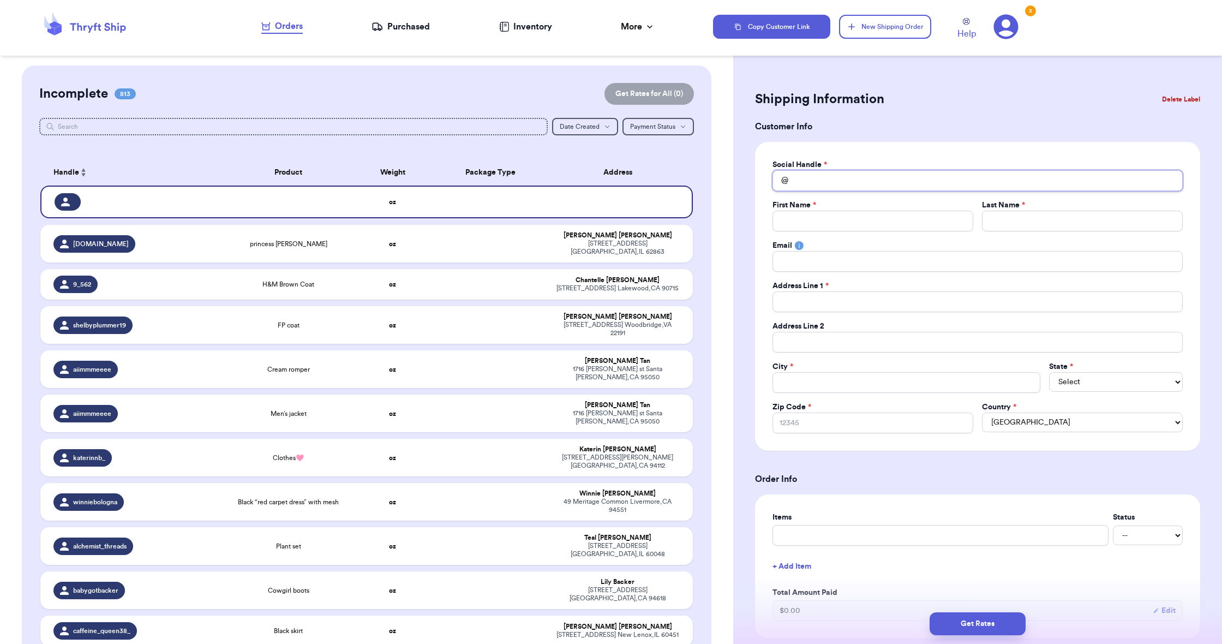
click at [829, 177] on input "Total Amount Paid" at bounding box center [978, 180] width 410 height 21
paste input "kellynguyenxx"
type input "kellynguyenxx"
type input "k"
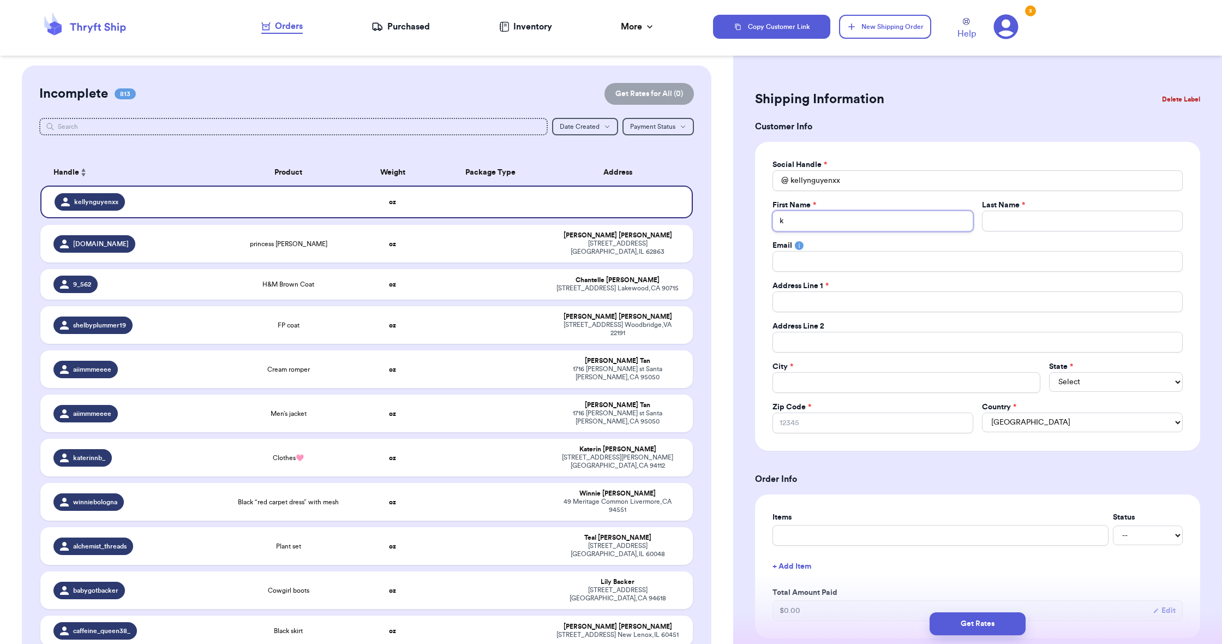
type input "ke"
type input "kel"
type input "[PERSON_NAME]"
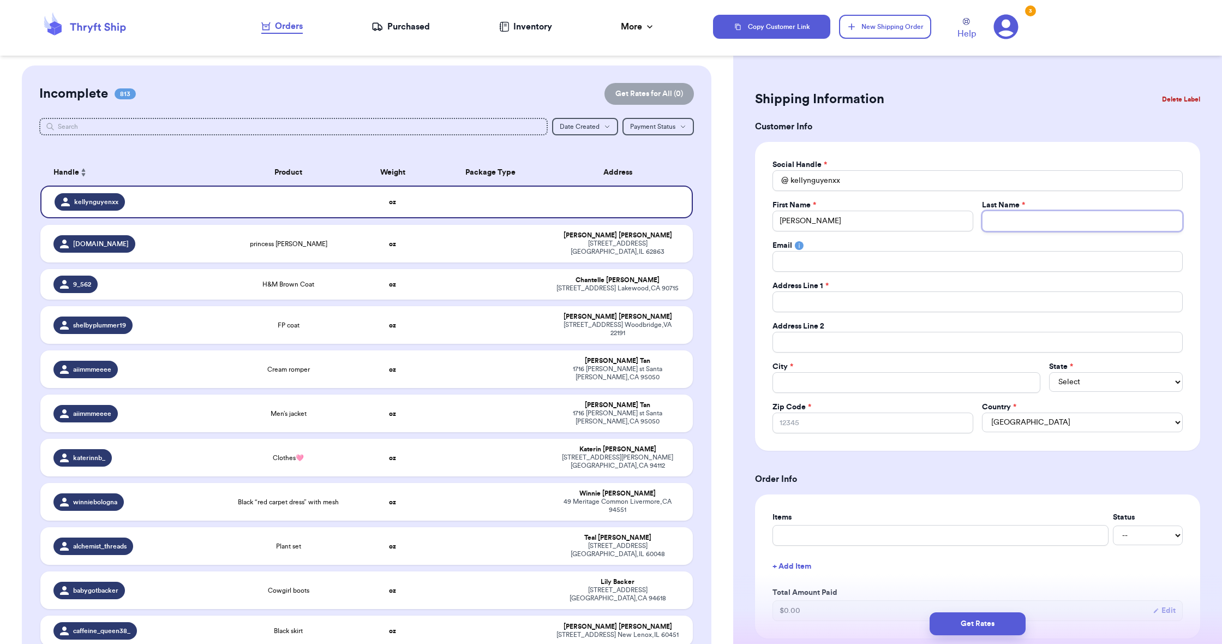
type input "b"
type input "bg"
type input "bgu"
type input "bguy"
type input "bguye"
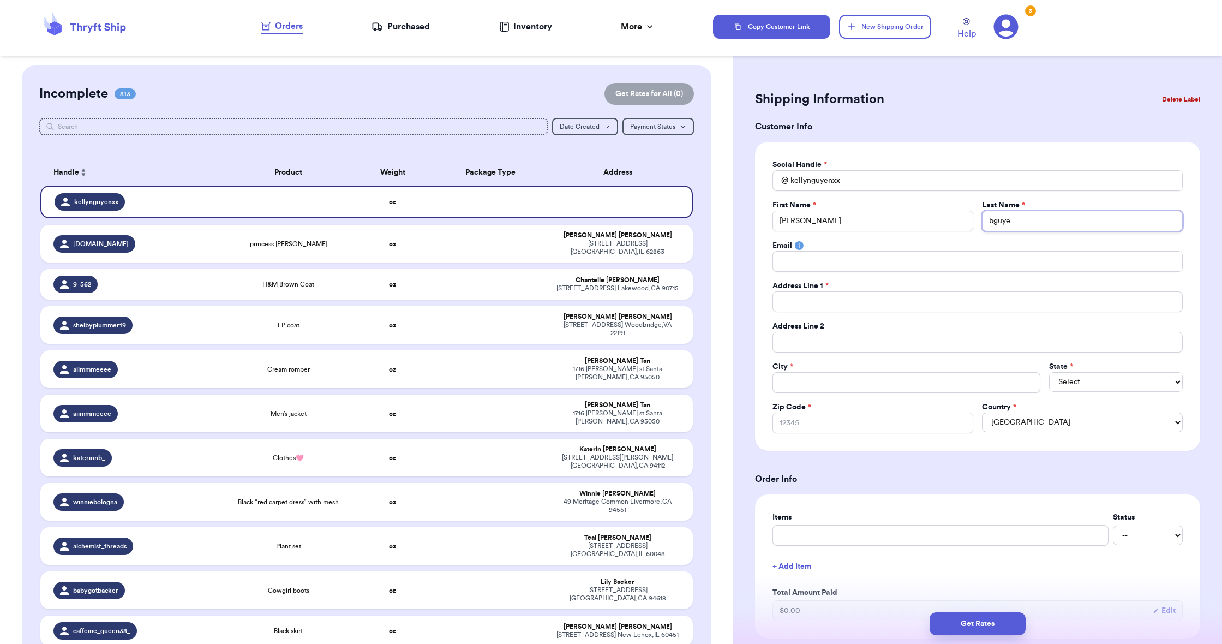
type input "bguyen"
type input "bguye"
type input "bguy"
type input "bgu"
type input "bg"
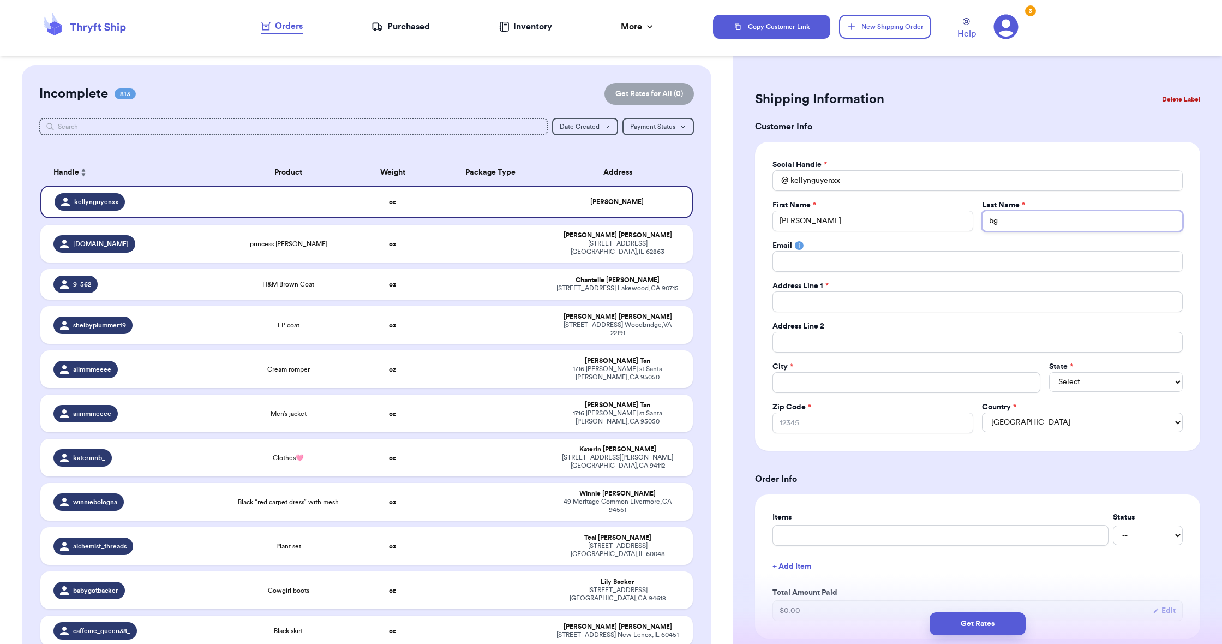
type input "b"
type input "n"
type input "ng"
type input "ngu"
type input "[PERSON_NAME]"
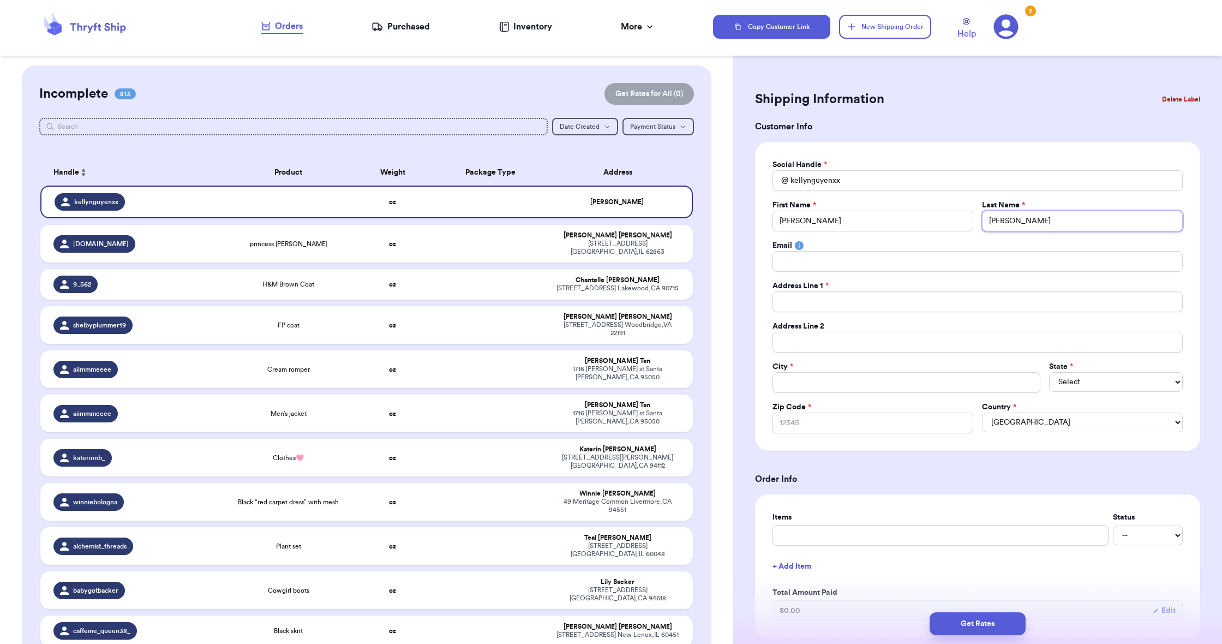
type input "nguye"
type input "[PERSON_NAME]"
paste input "kellynguyenxx"
type input "kellynguyenxx"
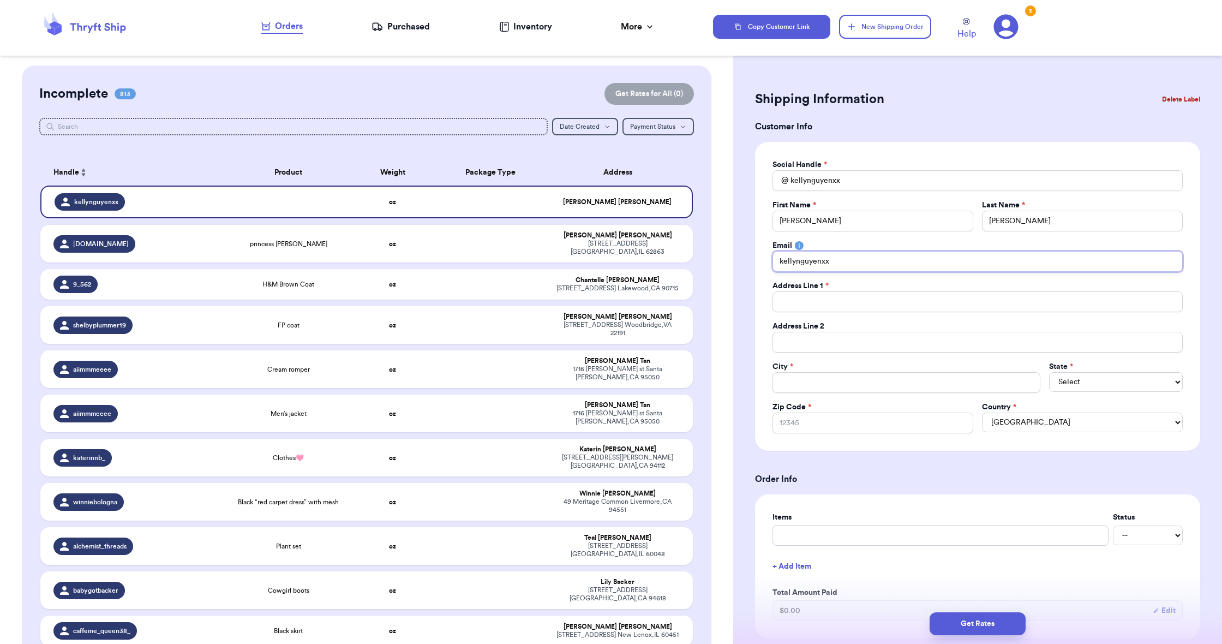
click at [819, 261] on input "kellynguyenxx" at bounding box center [978, 261] width 410 height 21
type input "kellynguyenxx"
click at [813, 265] on input "kellynguyenxx" at bounding box center [978, 261] width 410 height 21
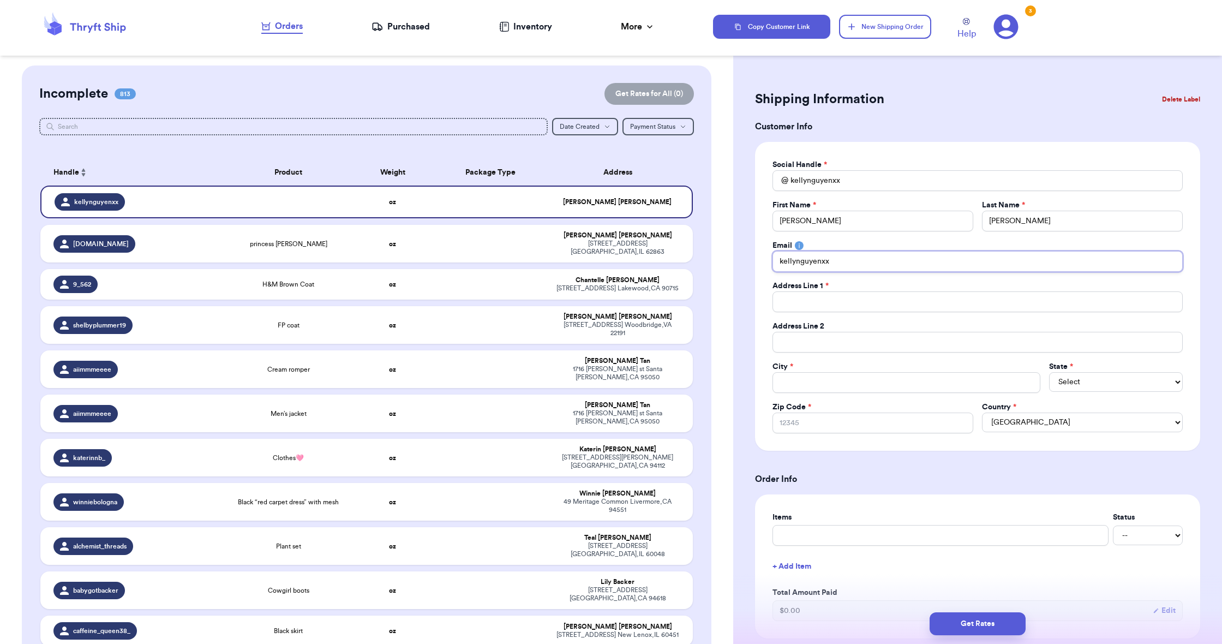
click at [813, 265] on input "kellynguyenxx" at bounding box center [978, 261] width 410 height 21
paste input "[EMAIL_ADDRESS][DOMAIN_NAME]"
type input "[EMAIL_ADDRESS][DOMAIN_NAME]"
click at [808, 305] on input "Total Amount Paid" at bounding box center [978, 301] width 410 height 21
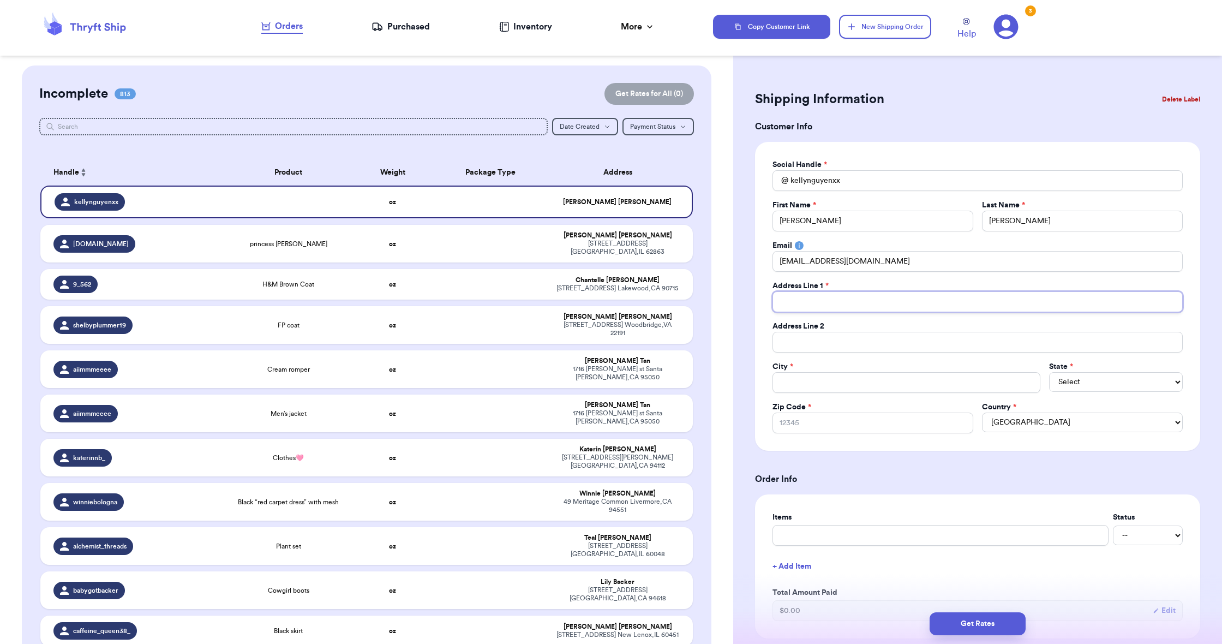
paste input "[STREET_ADDRESS]"
type input "[STREET_ADDRESS]"
paste input "Orlando"
type input "Orlando"
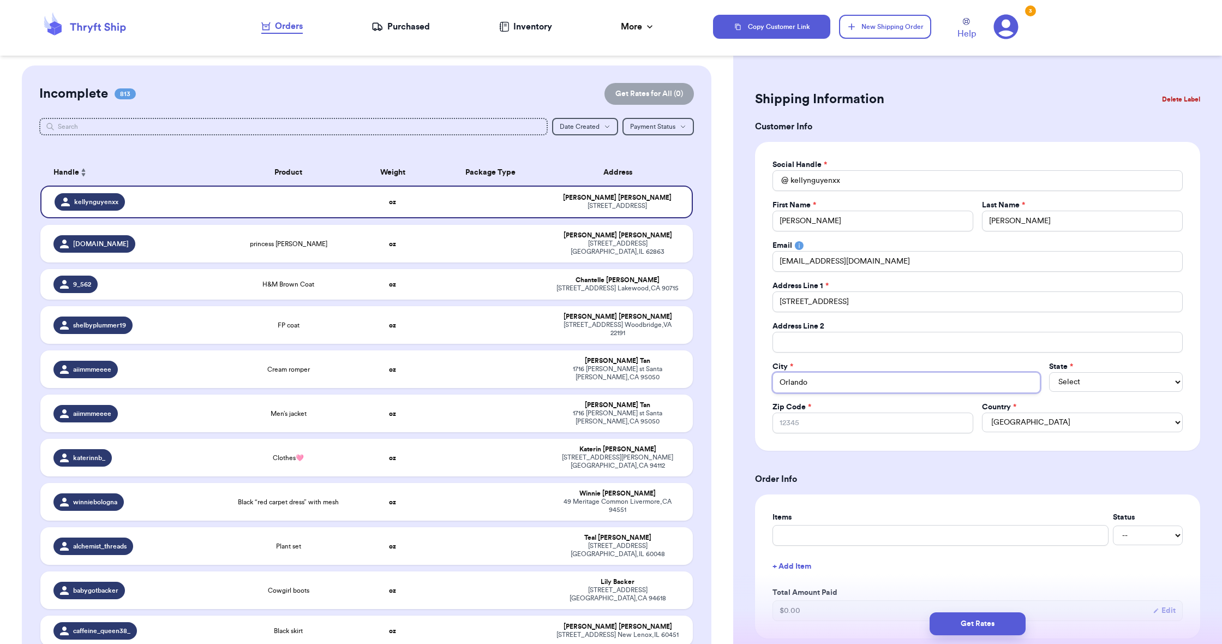
type input "Orlando"
select select "FL"
drag, startPoint x: 885, startPoint y: 438, endPoint x: 883, endPoint y: 432, distance: 5.9
click at [884, 435] on div "Social Handle * @ kellynguyenxx First Name * [PERSON_NAME] Last Name * [PERSON_…" at bounding box center [977, 296] width 445 height 309
paste input "32824"
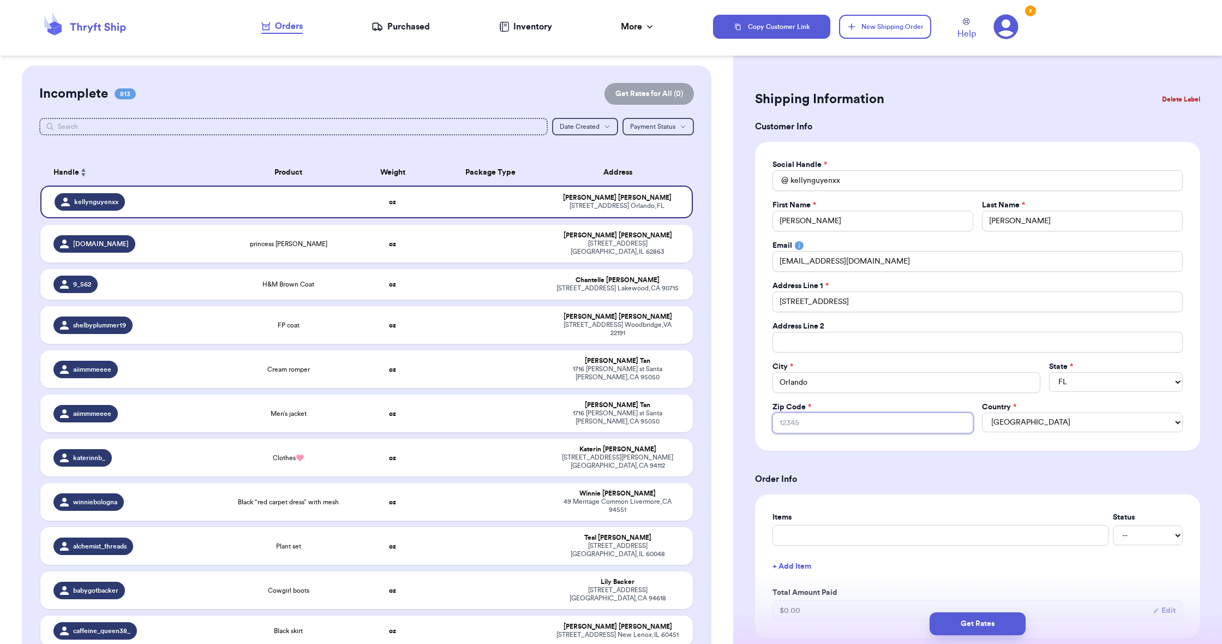
type input "32824"
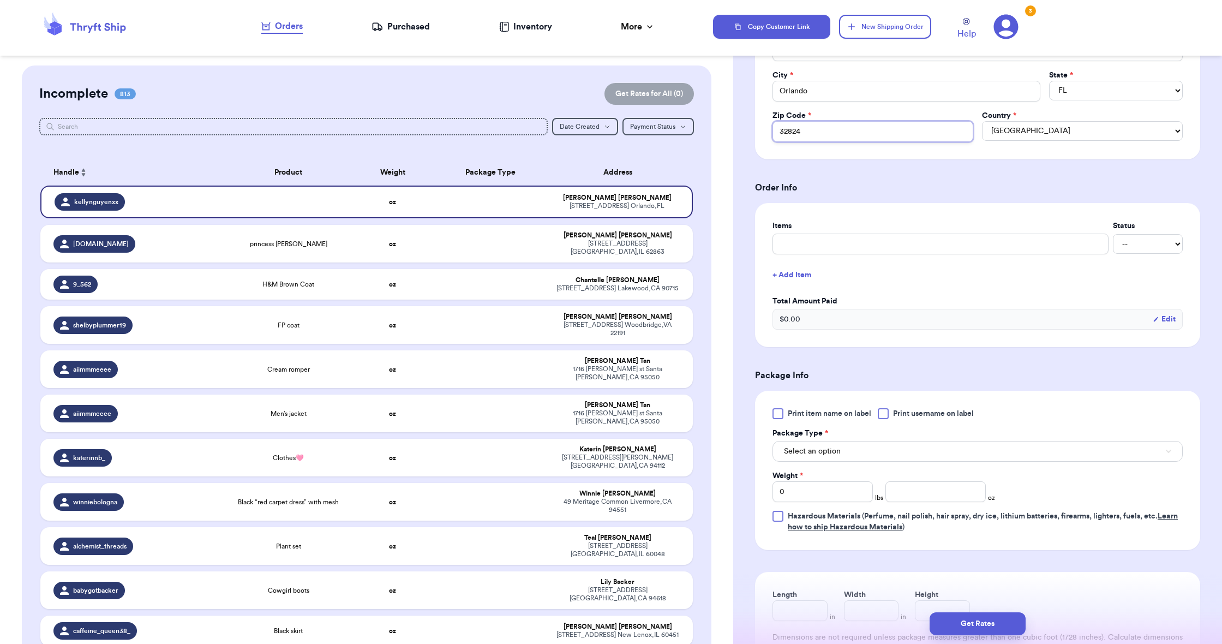
scroll to position [296, 0]
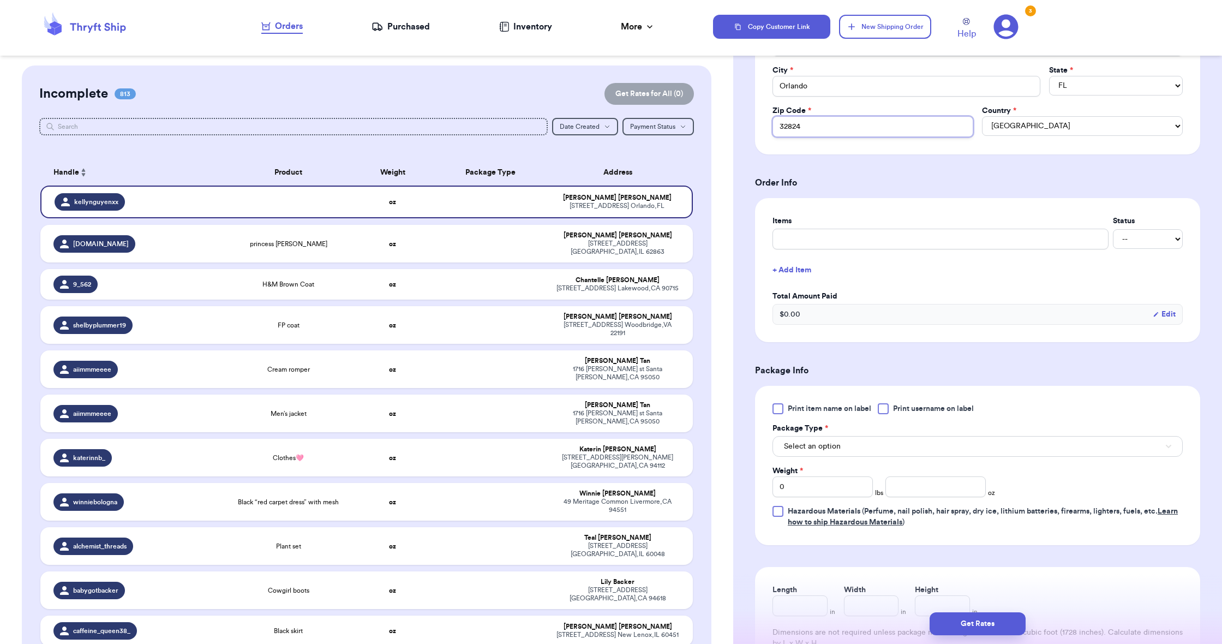
type input "32824"
click at [849, 446] on button "Select an option" at bounding box center [978, 446] width 410 height 21
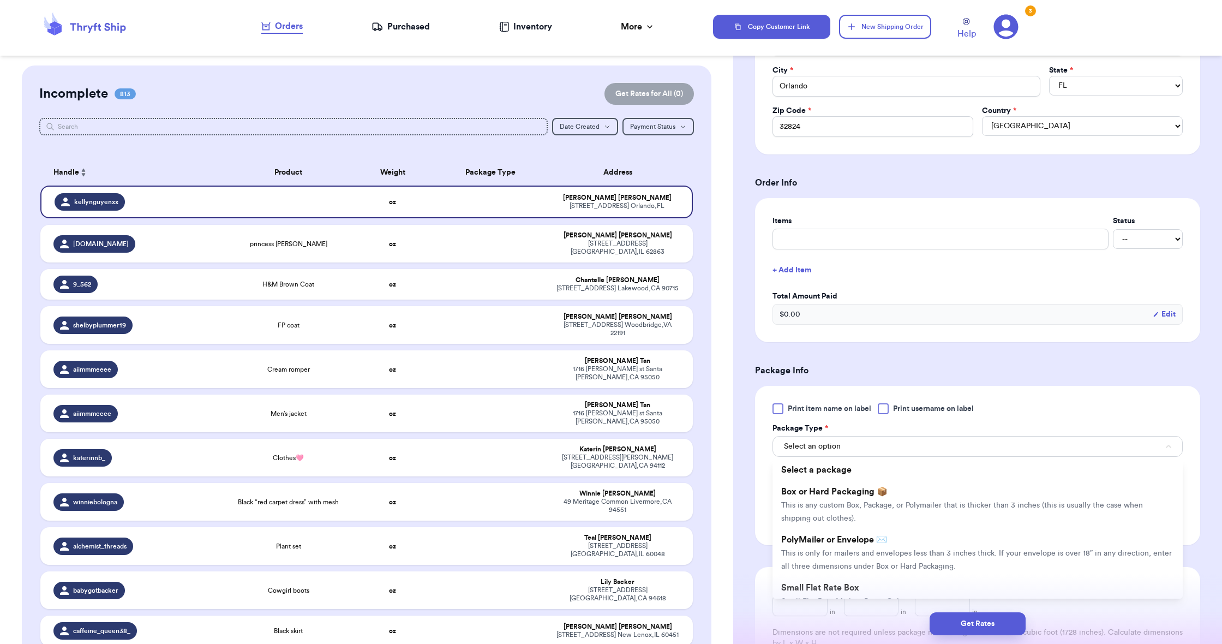
click at [874, 537] on span "PolyMailer or Envelope ✉️" at bounding box center [834, 539] width 106 height 9
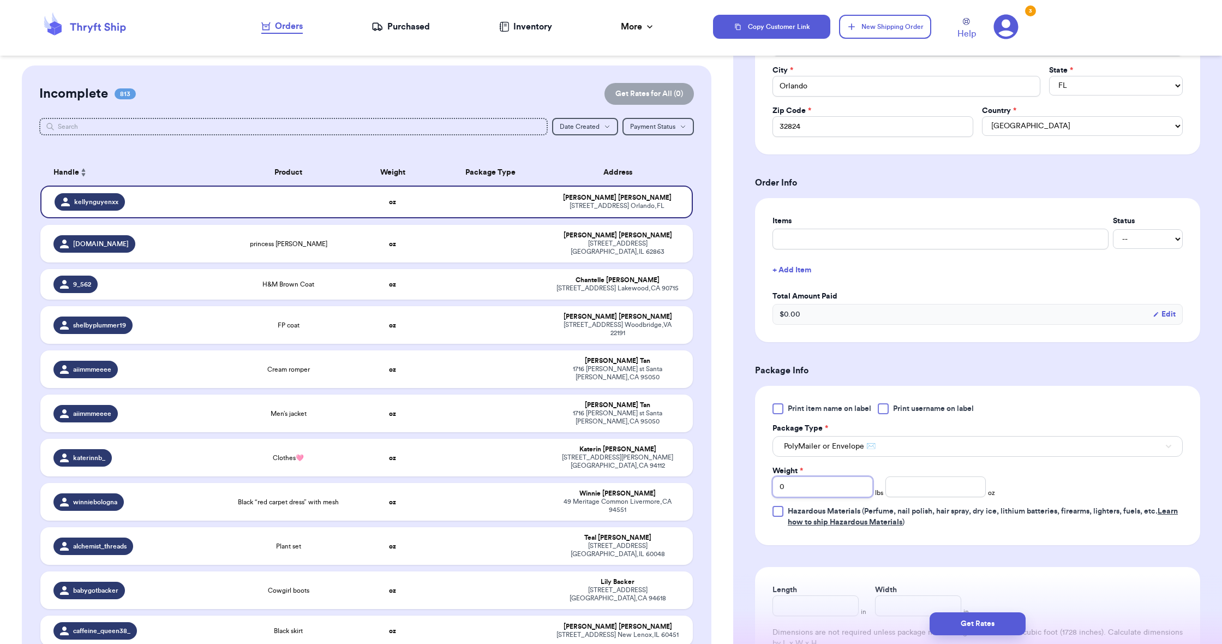
click at [847, 492] on input "0" at bounding box center [823, 486] width 100 height 21
type input "1"
click at [847, 492] on input "1" at bounding box center [823, 486] width 100 height 21
type input "1"
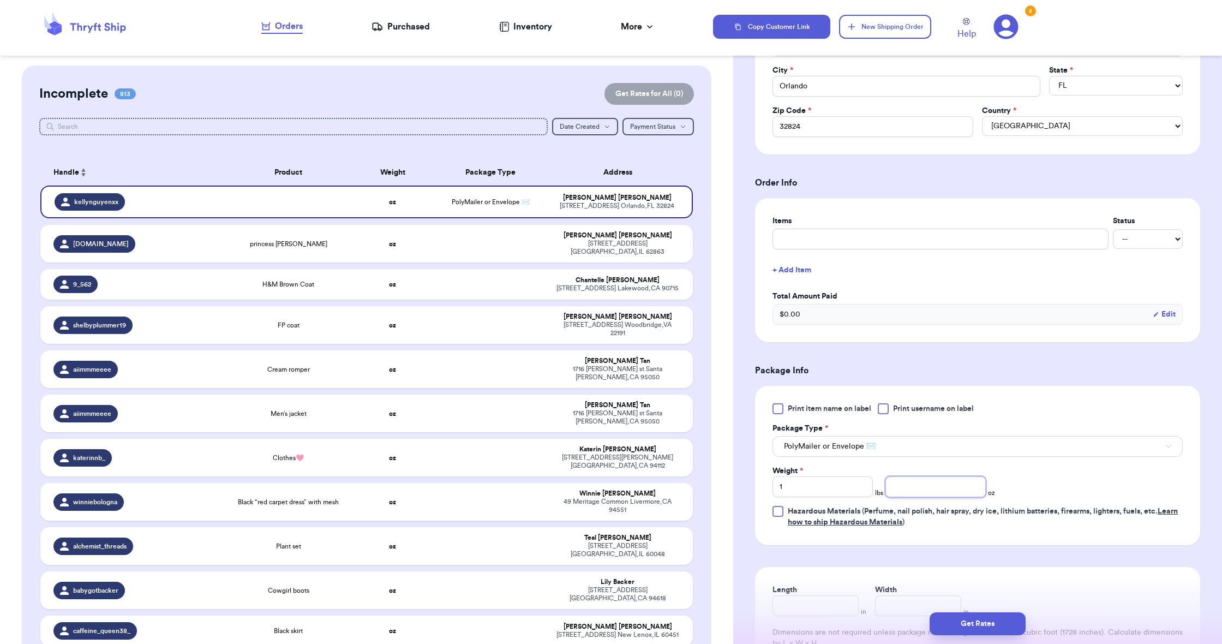
click at [913, 480] on input "number" at bounding box center [935, 486] width 100 height 21
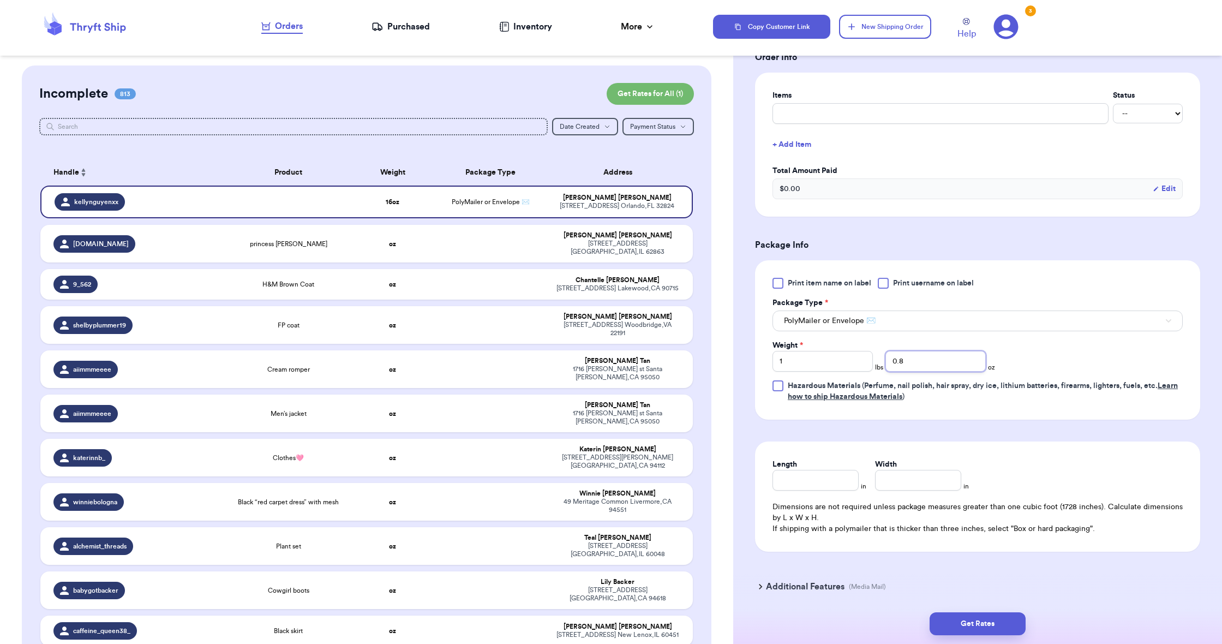
scroll to position [452, 0]
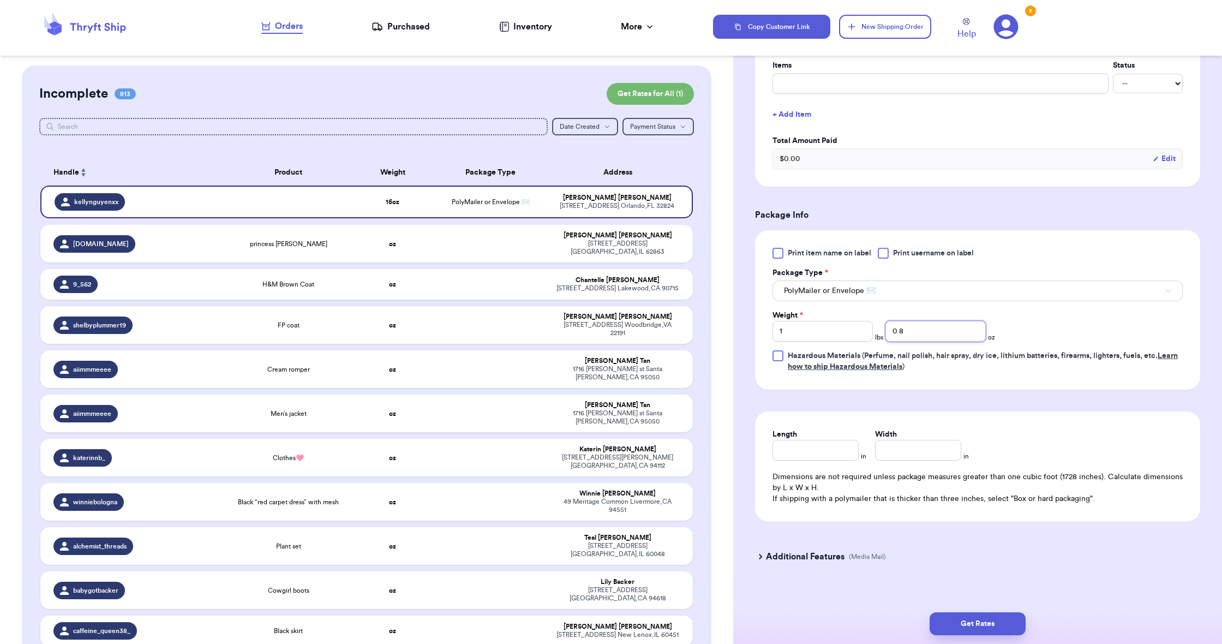
type input "0.8"
click at [834, 455] on input "Length" at bounding box center [816, 450] width 86 height 21
type input "4"
click at [916, 455] on input "6" at bounding box center [918, 450] width 86 height 21
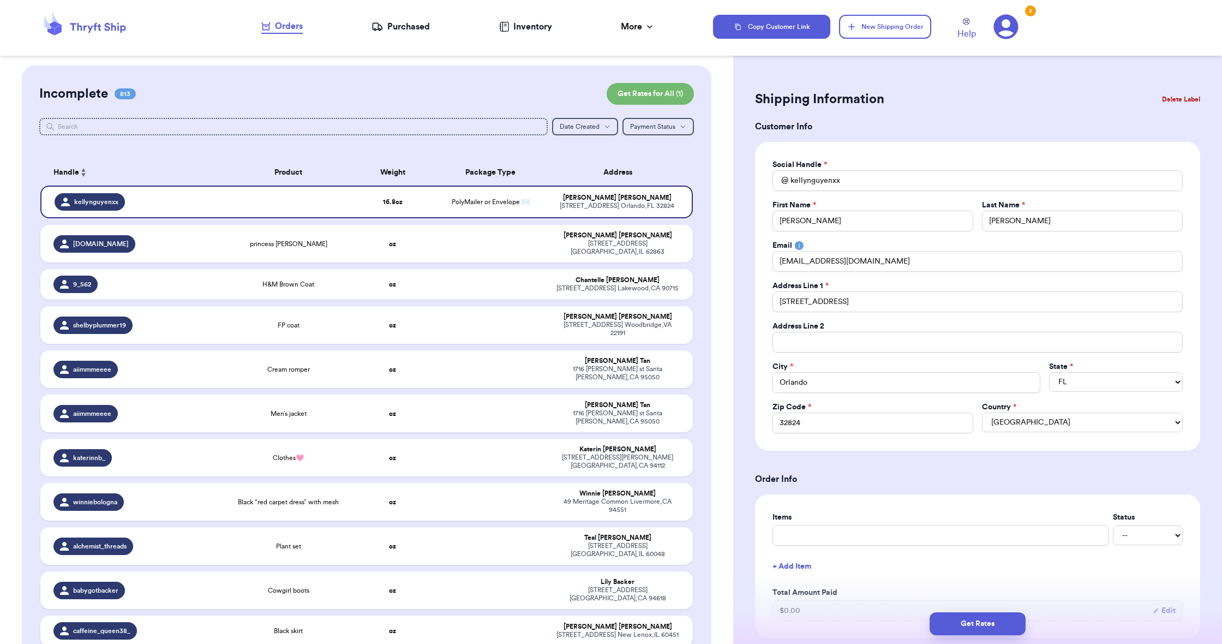
scroll to position [0, 0]
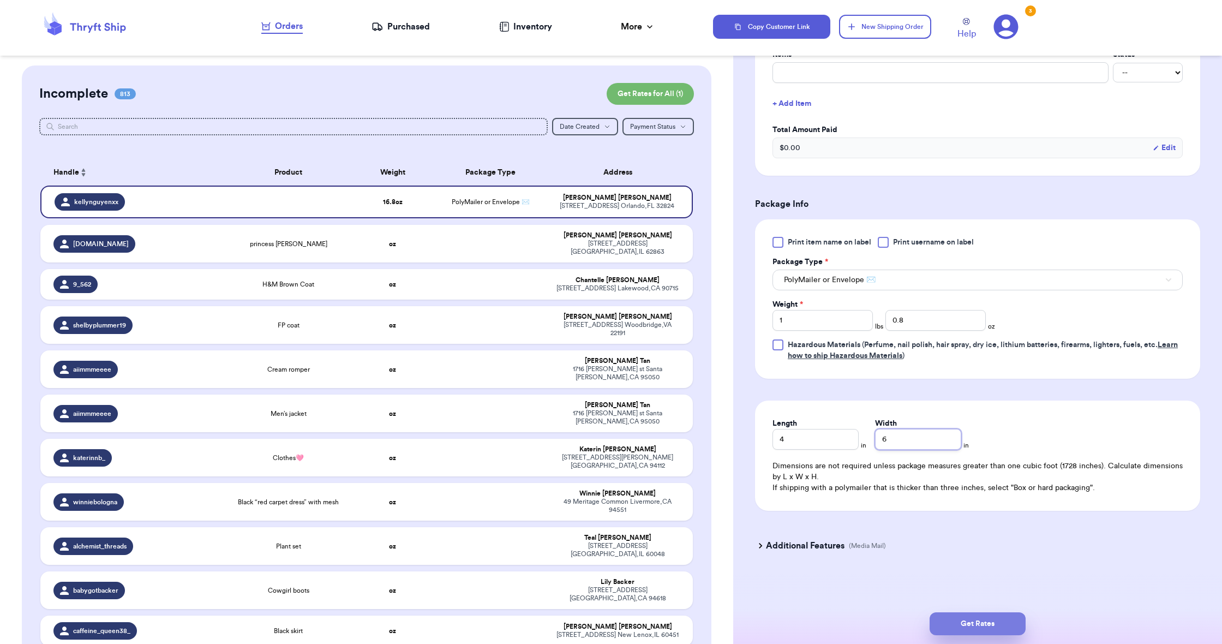
type input "6"
click at [1009, 621] on button "Get Rates" at bounding box center [978, 623] width 96 height 23
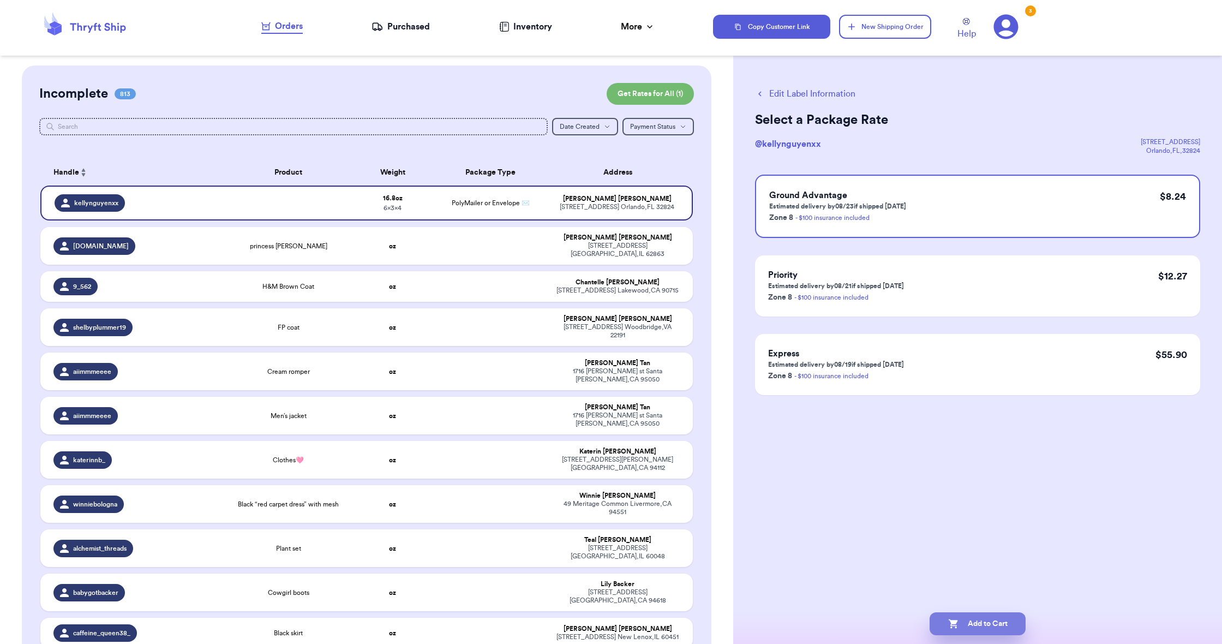
click at [994, 619] on button "Add to Cart" at bounding box center [978, 623] width 96 height 23
checkbox input "true"
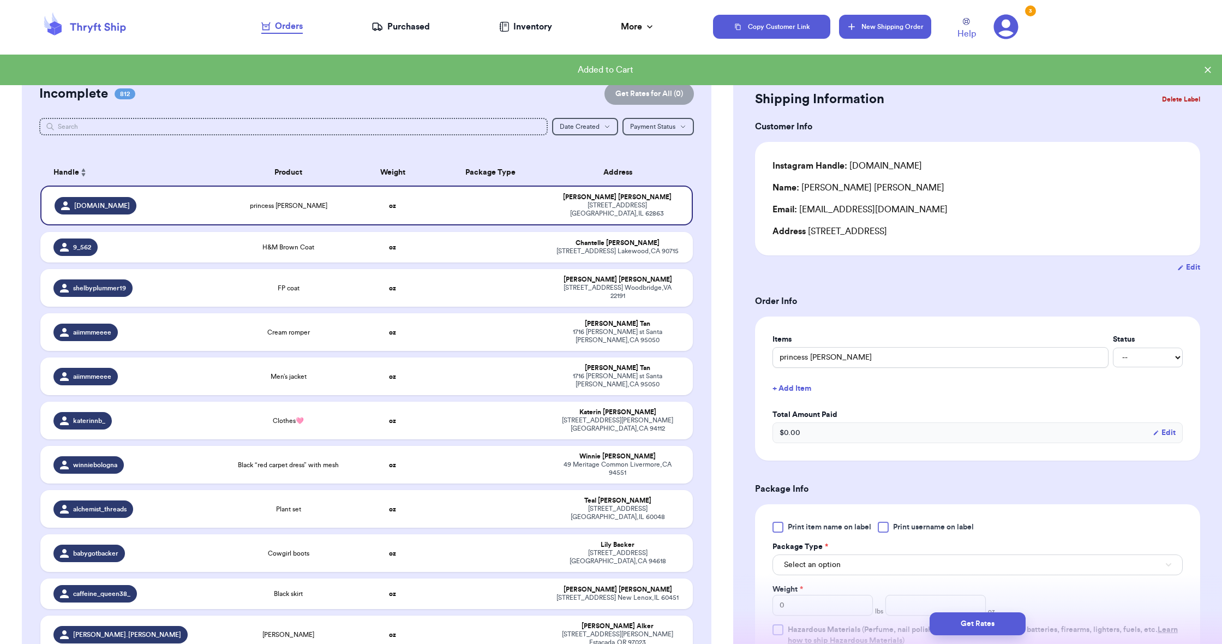
click at [868, 26] on button "New Shipping Order" at bounding box center [885, 27] width 92 height 24
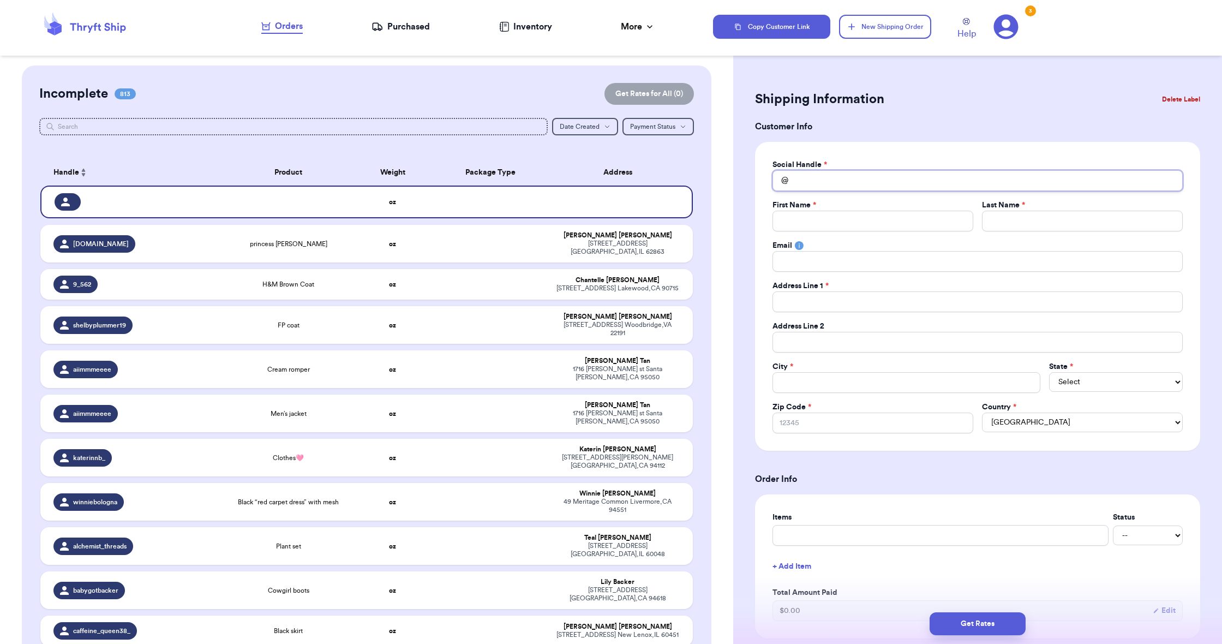
click at [815, 180] on input "Total Amount Paid" at bounding box center [978, 180] width 410 height 21
paste input "karena.[PERSON_NAME]"
click at [874, 209] on p "[STREET_ADDRESS]" at bounding box center [979, 207] width 210 height 11
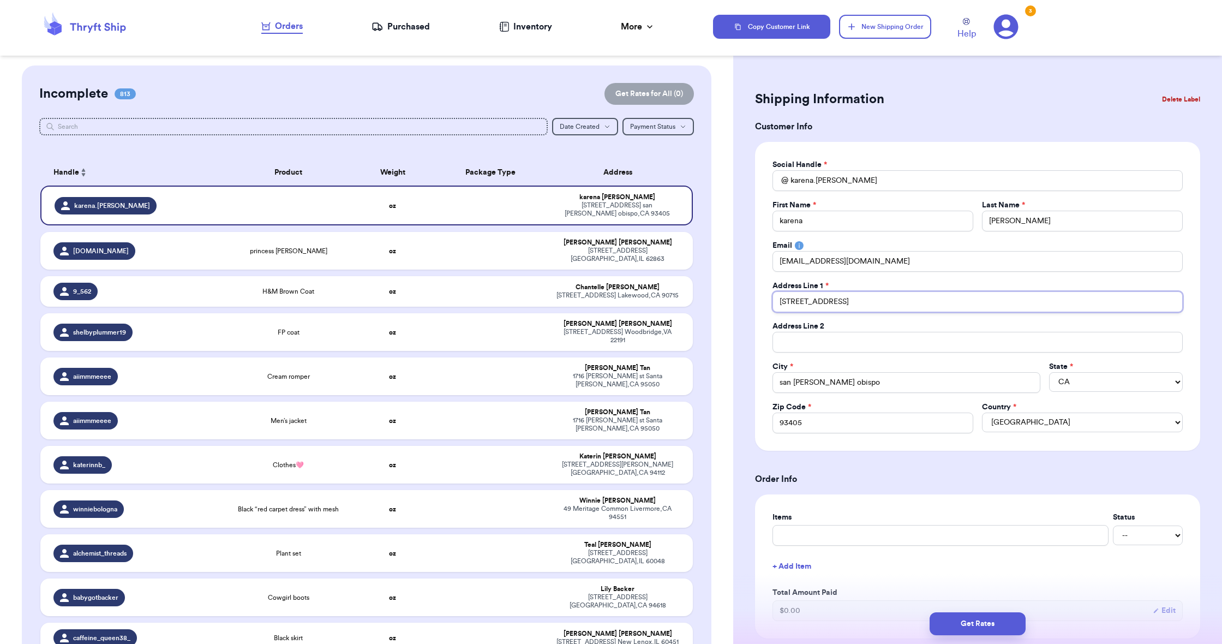
click at [834, 298] on input "[STREET_ADDRESS]" at bounding box center [978, 301] width 410 height 21
paste input "1817 south 8th"
paste input "unit B"
click at [819, 382] on input "san [PERSON_NAME] obispo" at bounding box center [907, 382] width 268 height 21
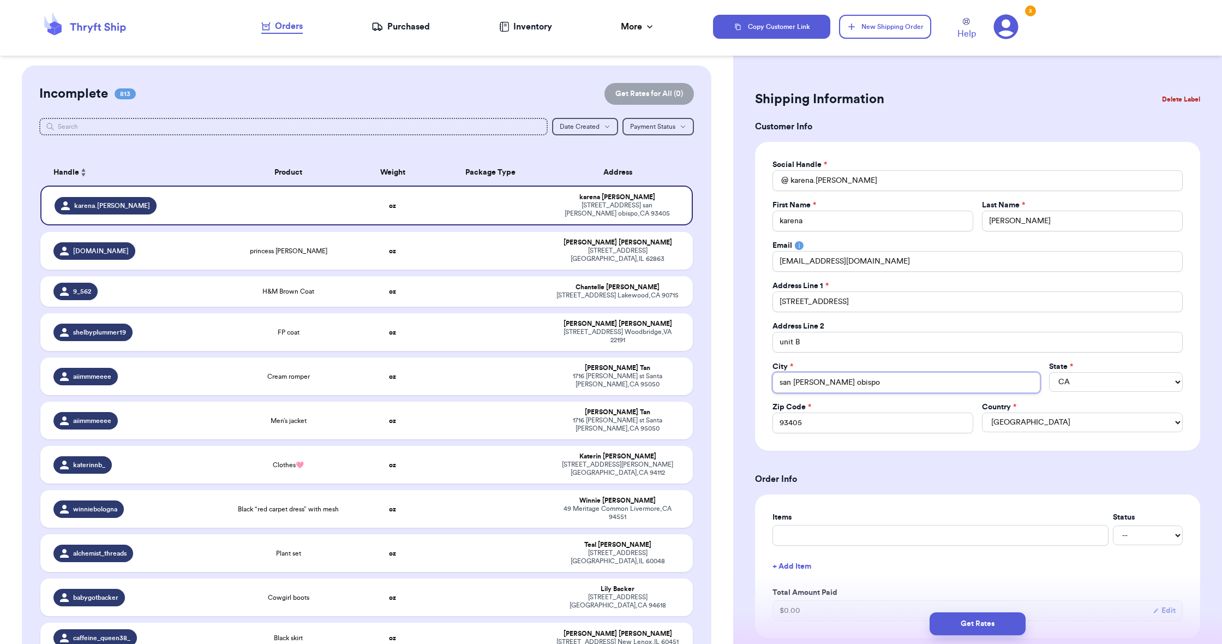
click at [819, 382] on input "san [PERSON_NAME] obispo" at bounding box center [907, 382] width 268 height 21
paste input "wac"
click at [324, 5] on header "Orders Purchased Inventory More Stats Completed Orders Copy Customer Link New S…" at bounding box center [611, 28] width 1222 height 56
click at [817, 420] on input "93405" at bounding box center [873, 422] width 201 height 21
paste input "76706"
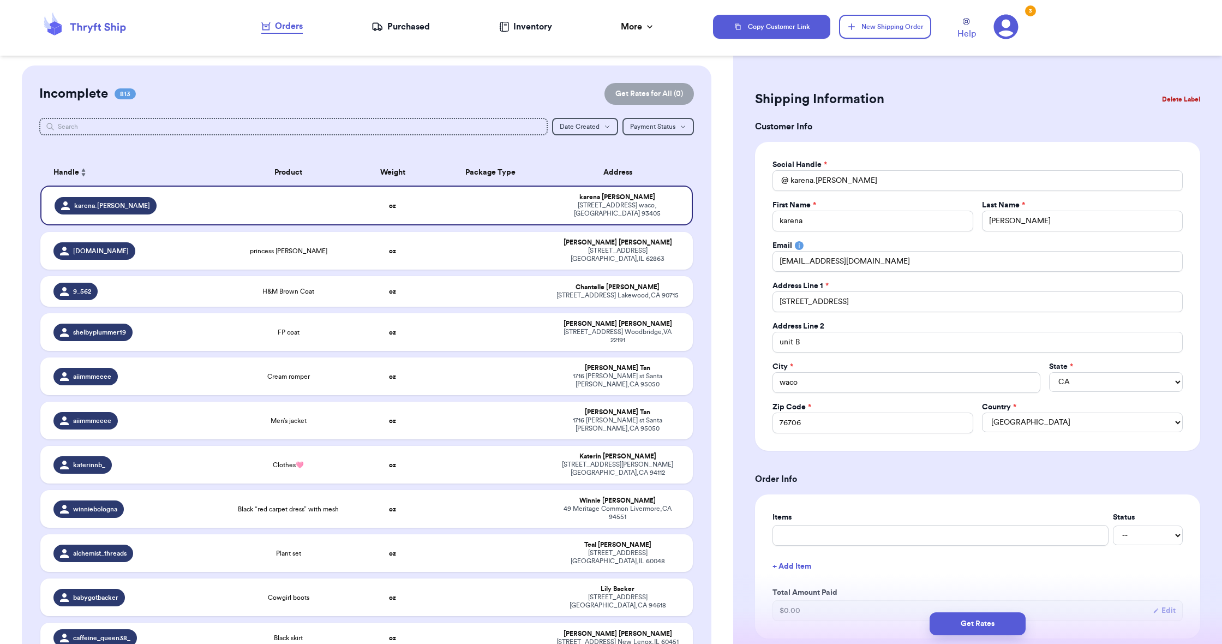
click at [758, 375] on div "Social Handle * @ [PERSON_NAME].[PERSON_NAME] First Name * [PERSON_NAME] Last N…" at bounding box center [977, 296] width 445 height 309
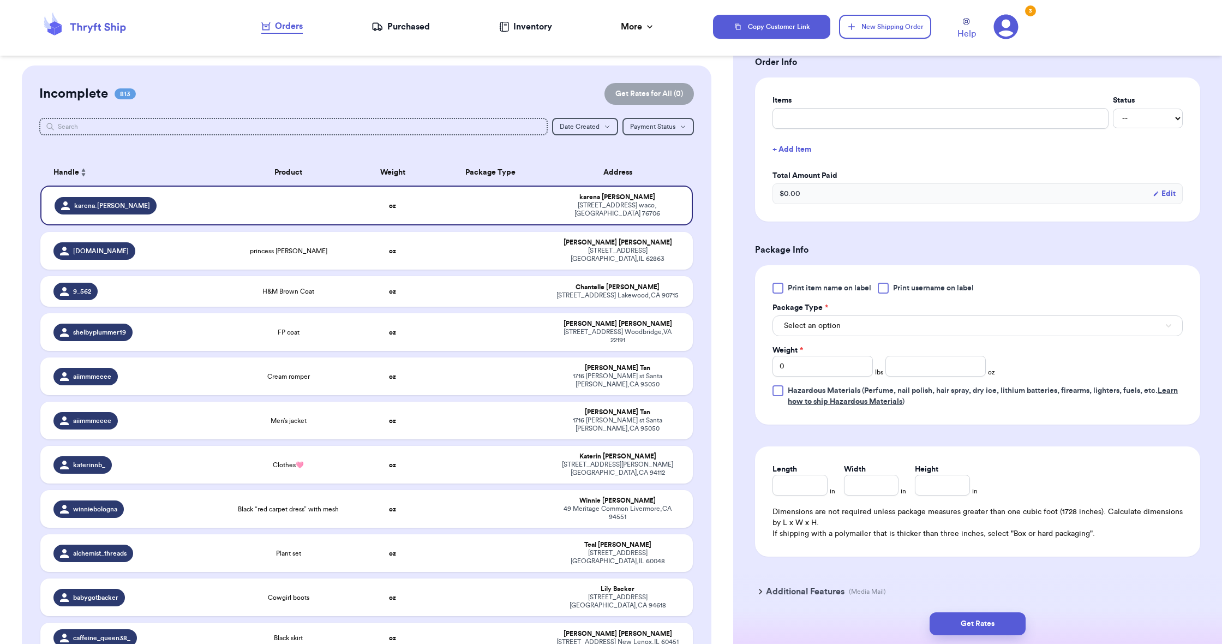
scroll to position [452, 0]
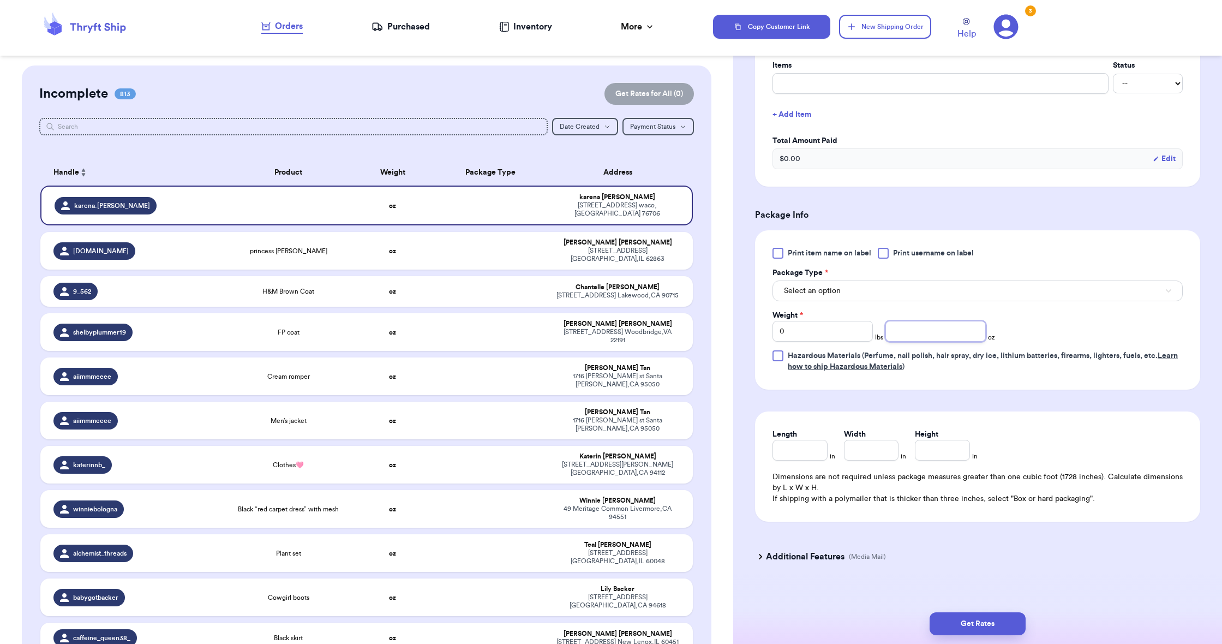
click at [904, 333] on input "number" at bounding box center [935, 331] width 100 height 21
click at [829, 286] on span "Select an option" at bounding box center [812, 290] width 57 height 11
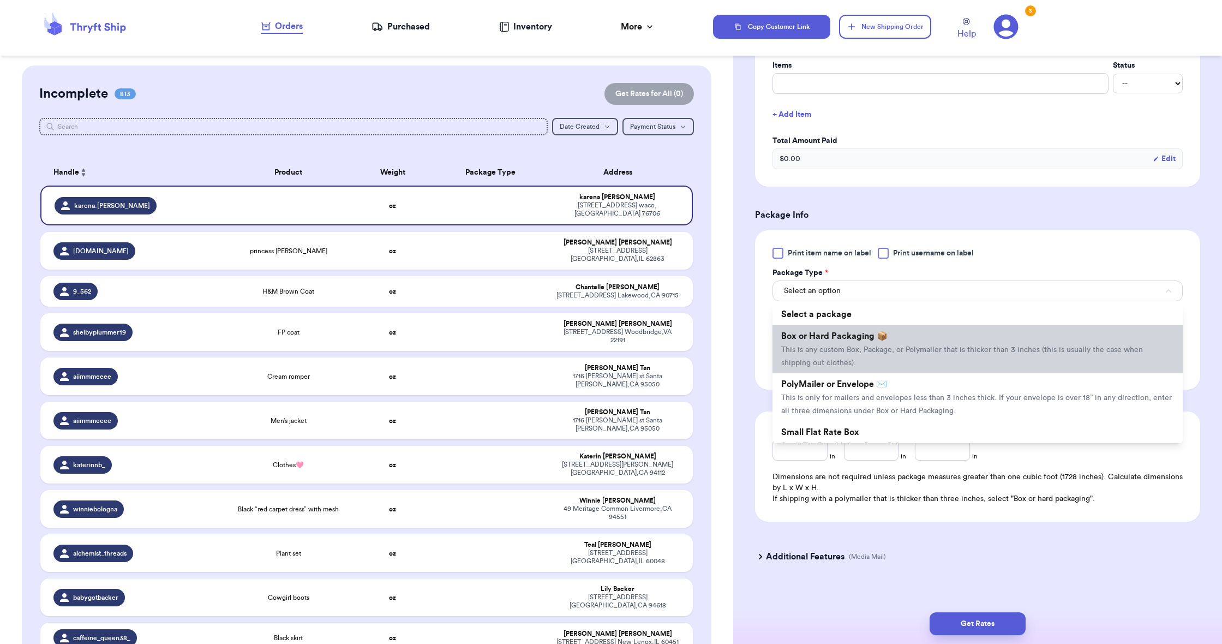
click at [869, 346] on span "This is any custom Box, Package, or Polymailer that is thicker than 3 inches (t…" at bounding box center [962, 356] width 362 height 21
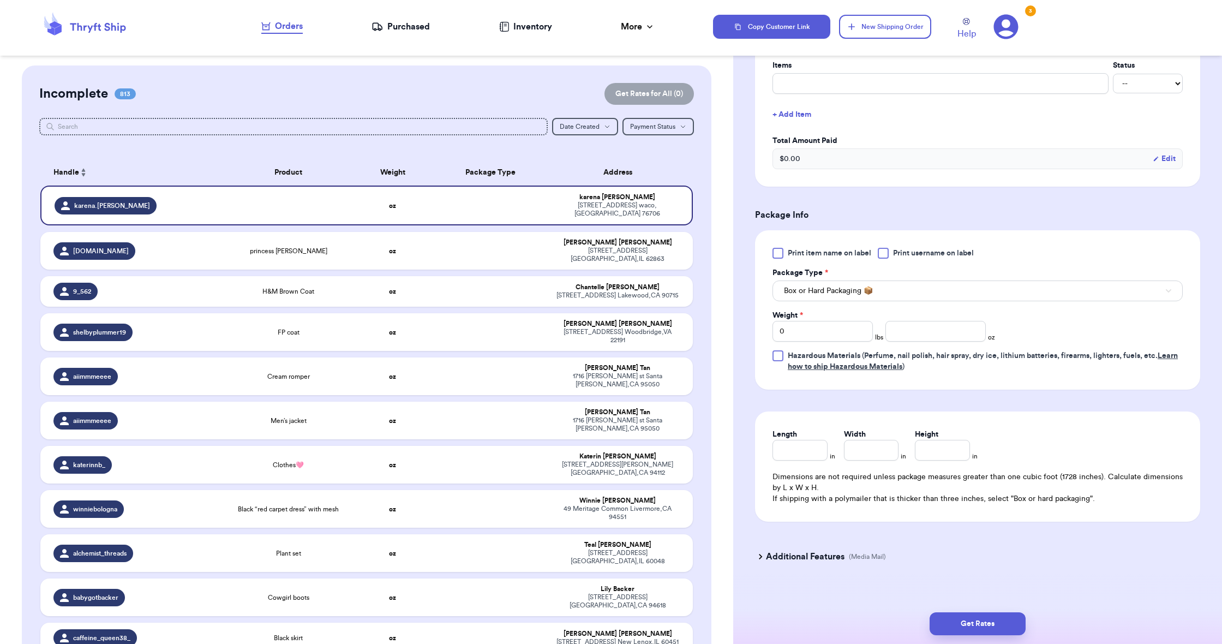
click at [852, 294] on span "Box or Hard Packaging 📦" at bounding box center [828, 290] width 89 height 11
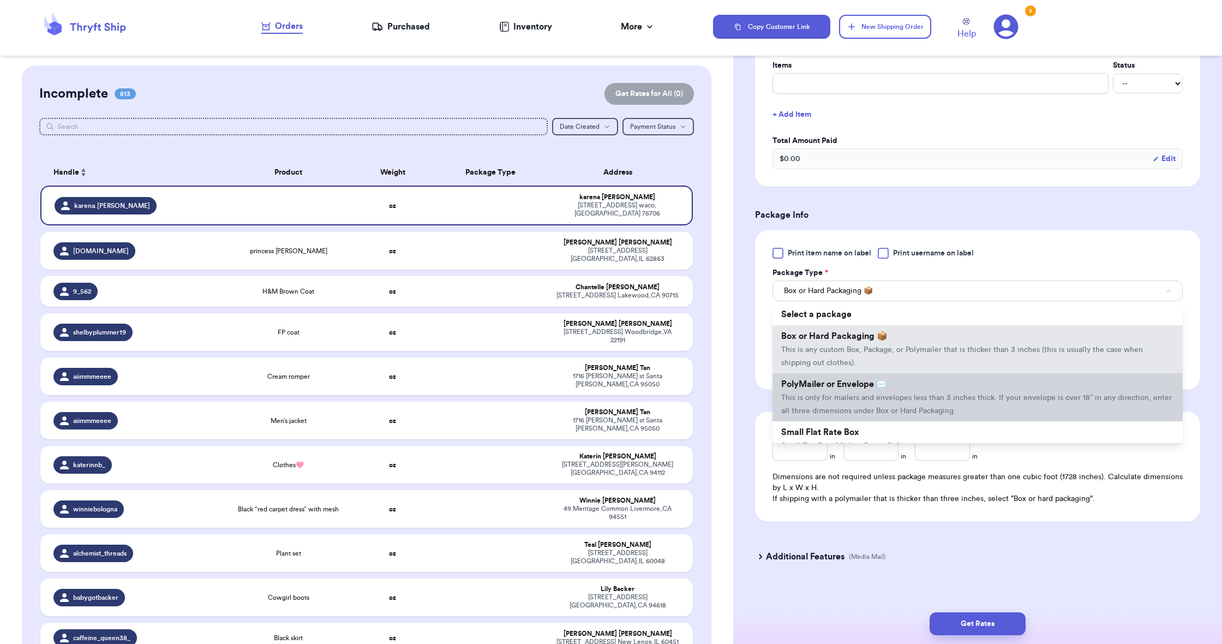
click at [858, 393] on li "PolyMailer or Envelope ✉️ This is only for mailers and envelopes less than 3 in…" at bounding box center [978, 397] width 410 height 48
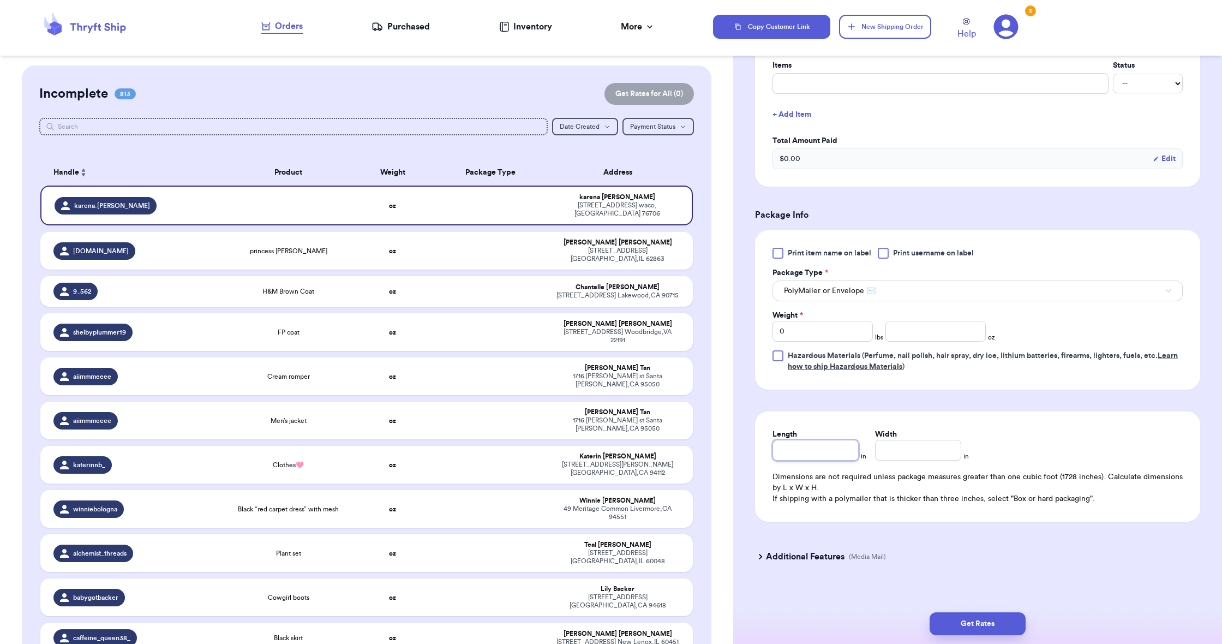
click at [811, 456] on input "Length" at bounding box center [816, 450] width 86 height 21
click at [926, 452] on input "Width *" at bounding box center [918, 450] width 86 height 21
click at [983, 418] on div "Length 4 in Width 5 in Dimensions are not required unless package measures grea…" at bounding box center [977, 466] width 445 height 110
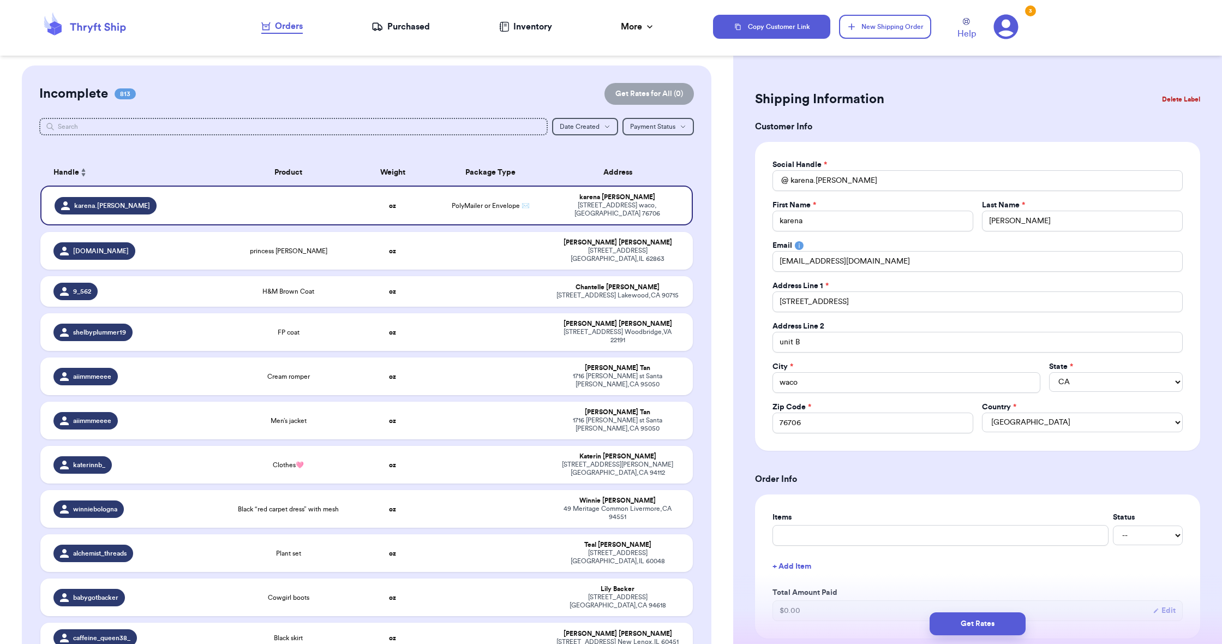
scroll to position [0, 0]
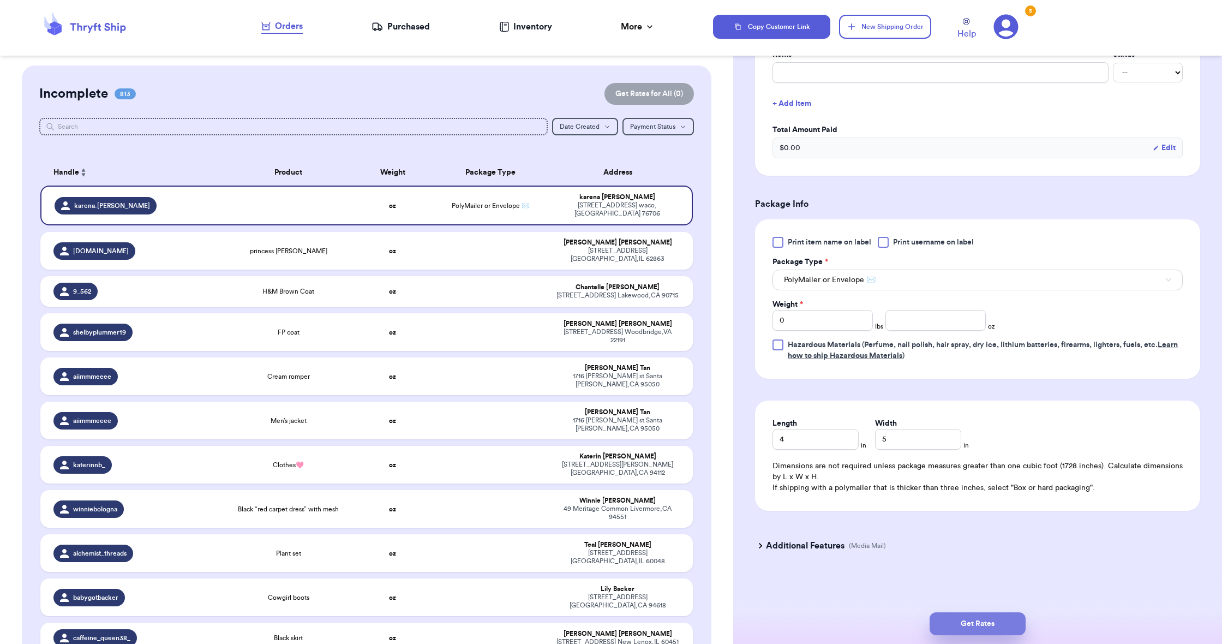
click at [984, 620] on button "Get Rates" at bounding box center [978, 623] width 96 height 23
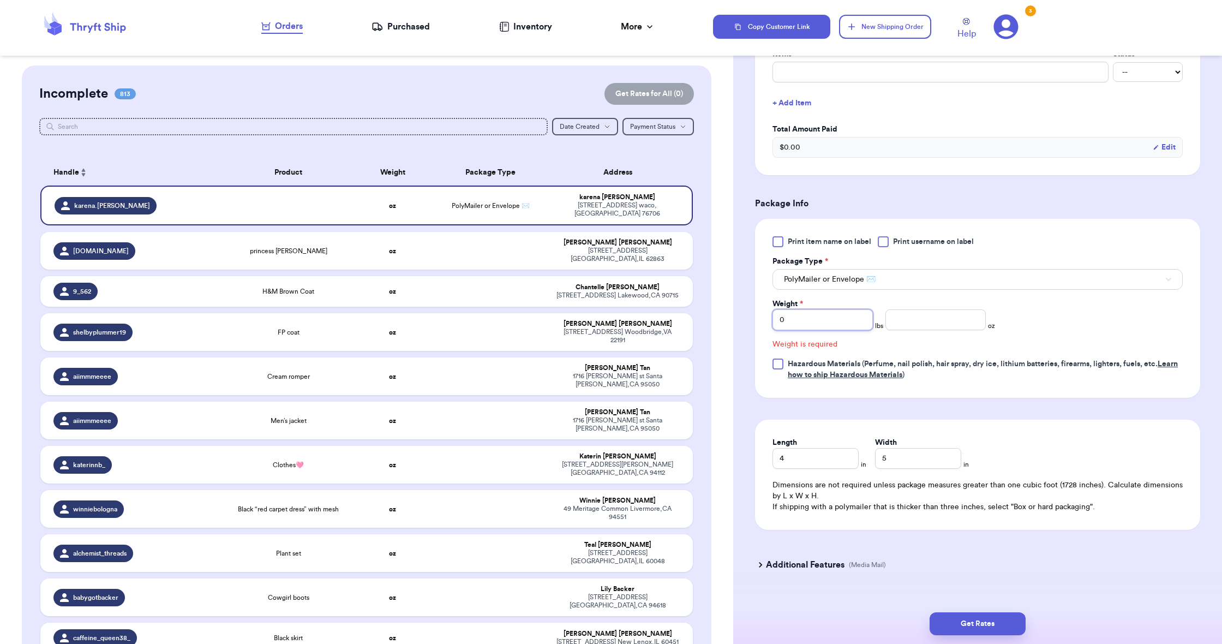
click at [834, 326] on input "0" at bounding box center [823, 319] width 100 height 21
drag, startPoint x: 897, startPoint y: 321, endPoint x: 960, endPoint y: 321, distance: 62.7
click at [897, 321] on input "number" at bounding box center [935, 319] width 100 height 21
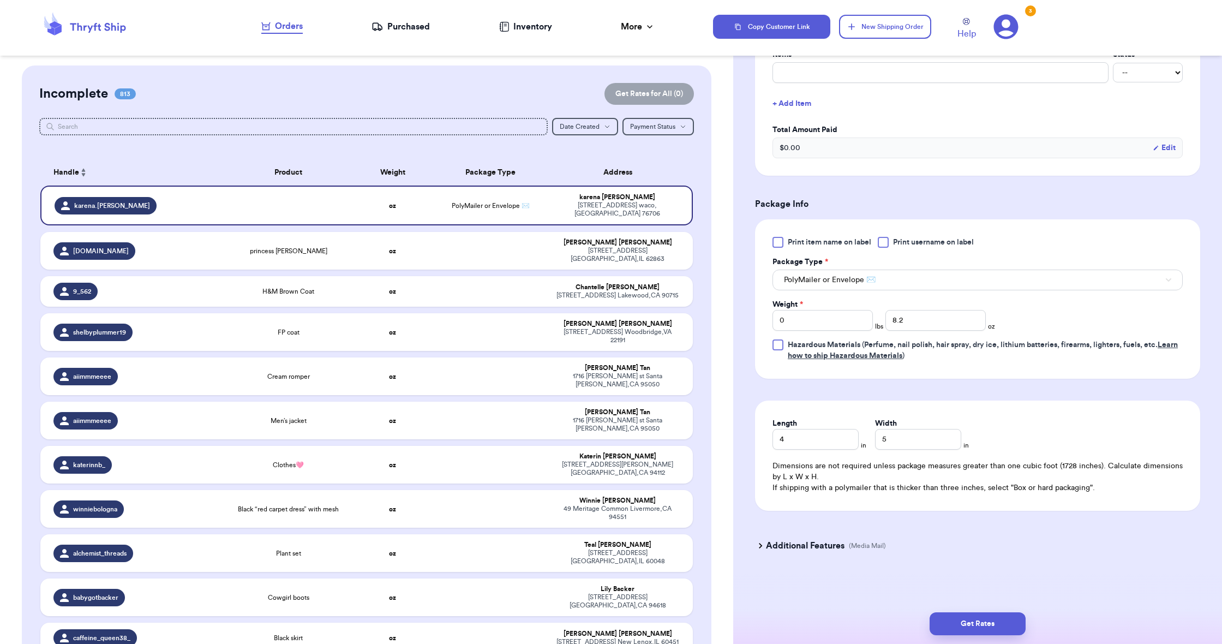
click at [1114, 308] on div "Print item name on label Print username on label Package Type * PolyMailer or E…" at bounding box center [978, 299] width 410 height 124
click at [978, 623] on button "Get Rates" at bounding box center [978, 623] width 96 height 23
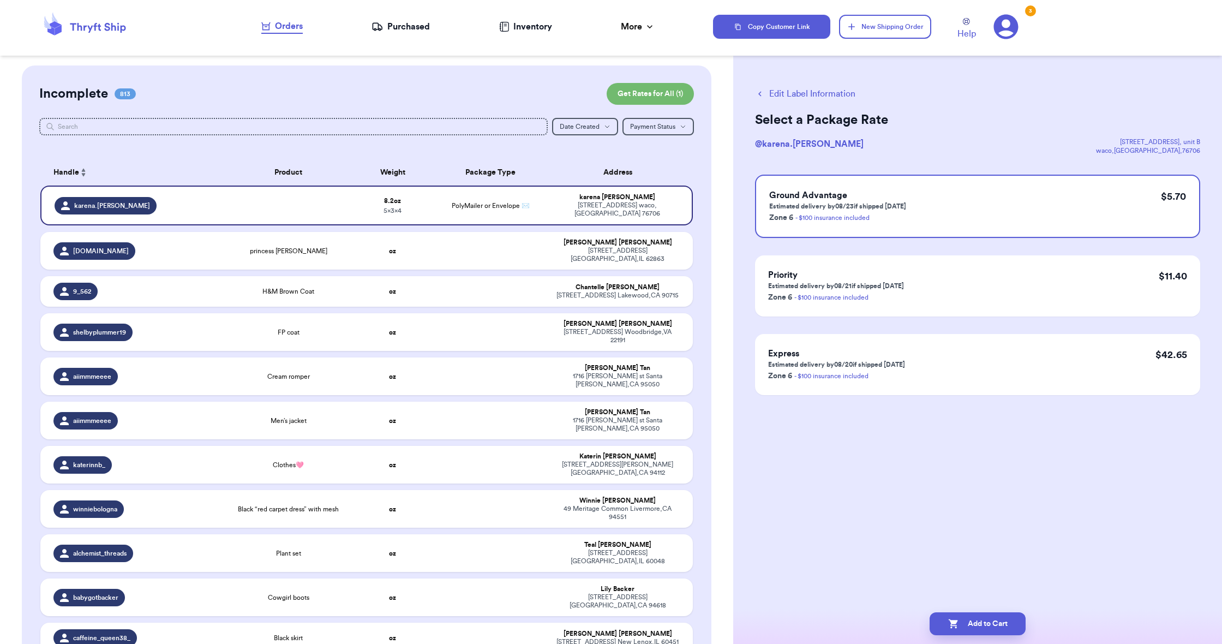
scroll to position [0, 0]
click at [992, 620] on button "Add to Cart" at bounding box center [978, 623] width 96 height 23
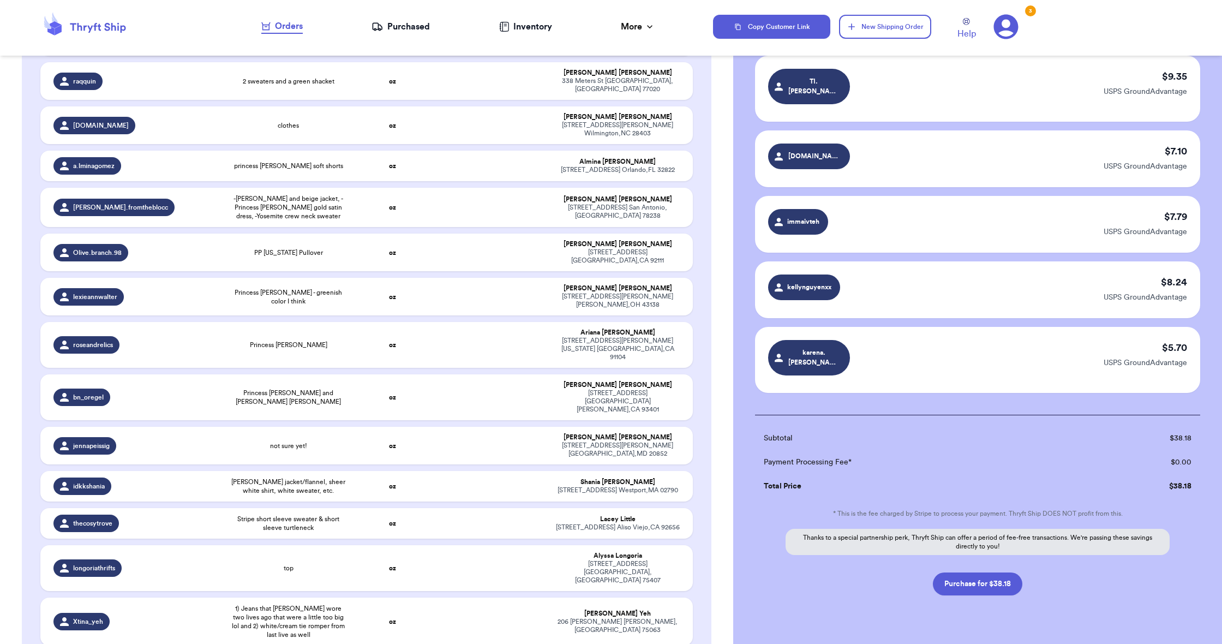
scroll to position [86, 0]
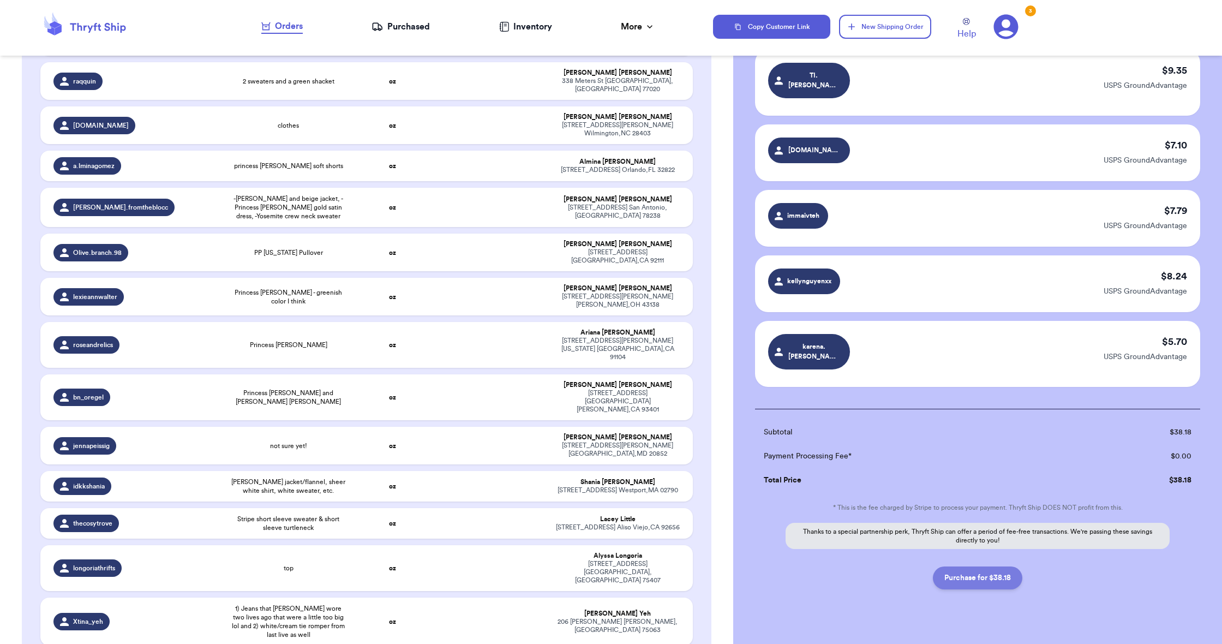
click at [996, 566] on button "Purchase for $38.18" at bounding box center [977, 577] width 89 height 23
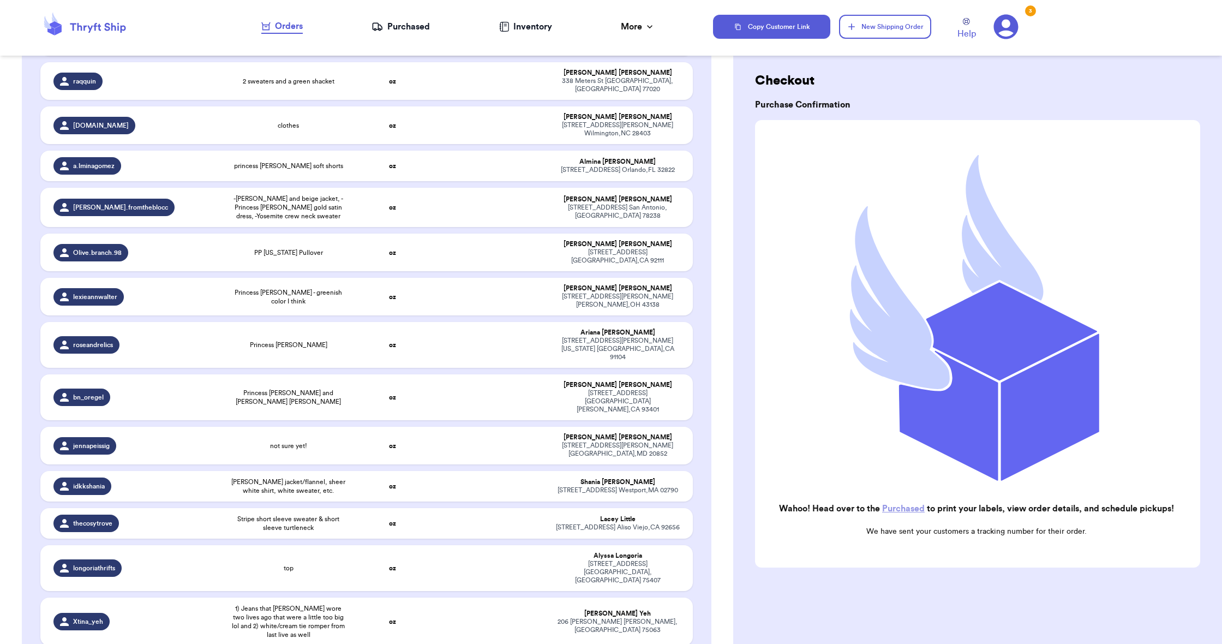
scroll to position [15, 0]
click at [912, 505] on link "Purchased" at bounding box center [903, 508] width 43 height 9
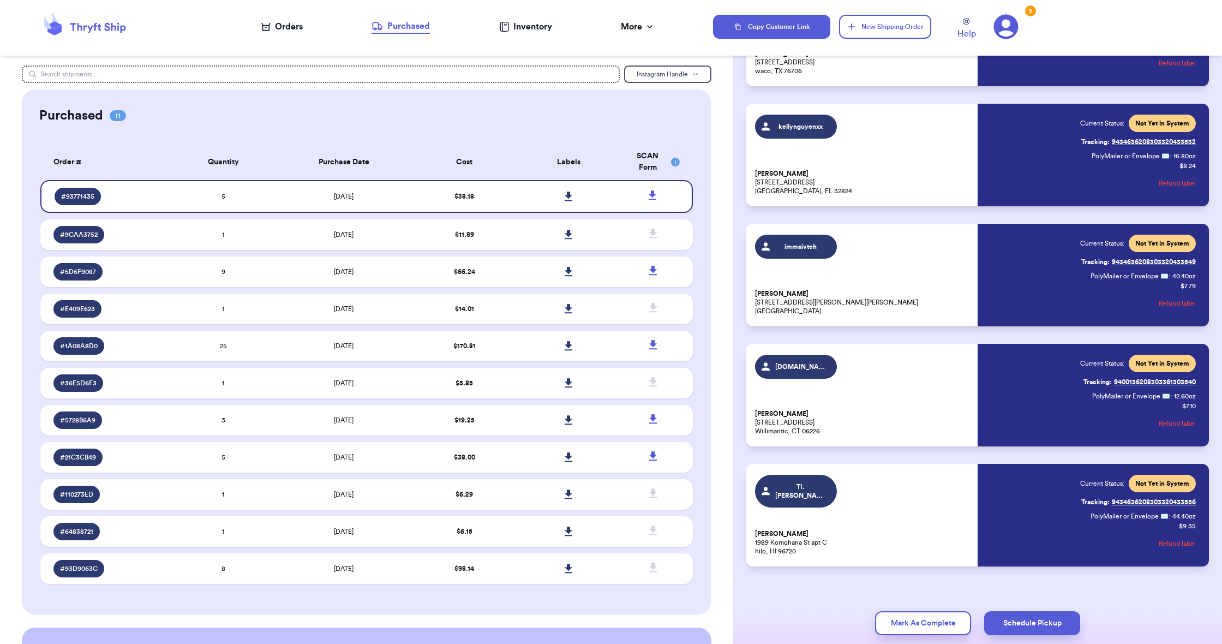
scroll to position [155, 0]
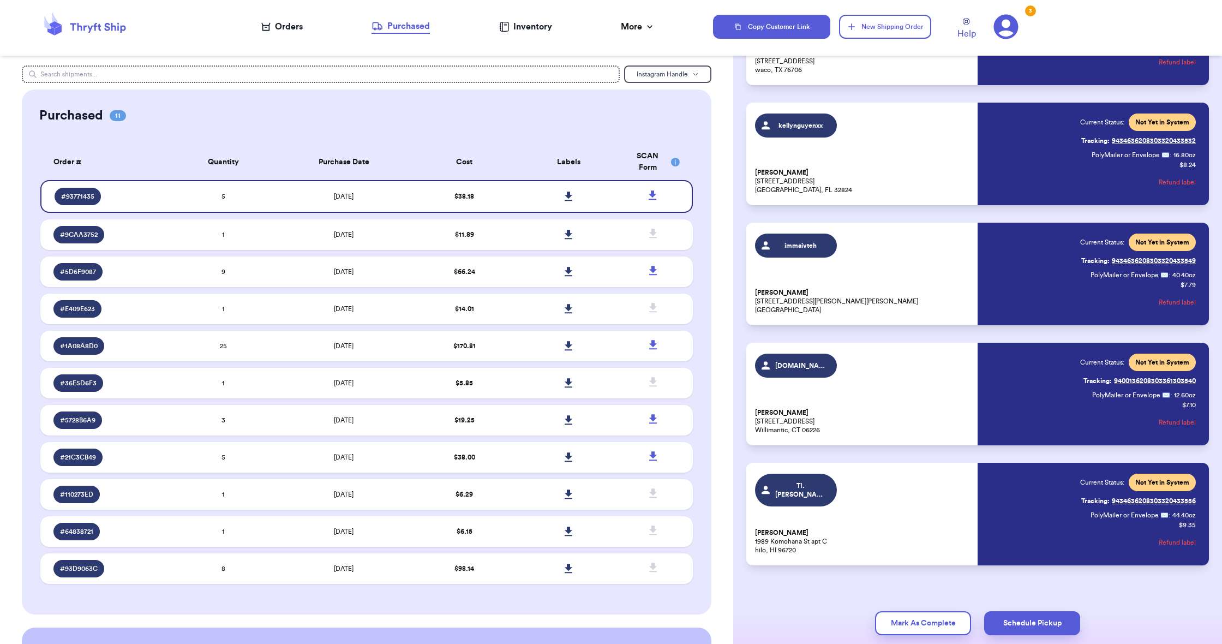
click at [739, 74] on div "Order # 93771435 Order Cost: $ 38.18 ( 5 ) Labels karena.[PERSON_NAME] [PERSON_…" at bounding box center [977, 282] width 489 height 742
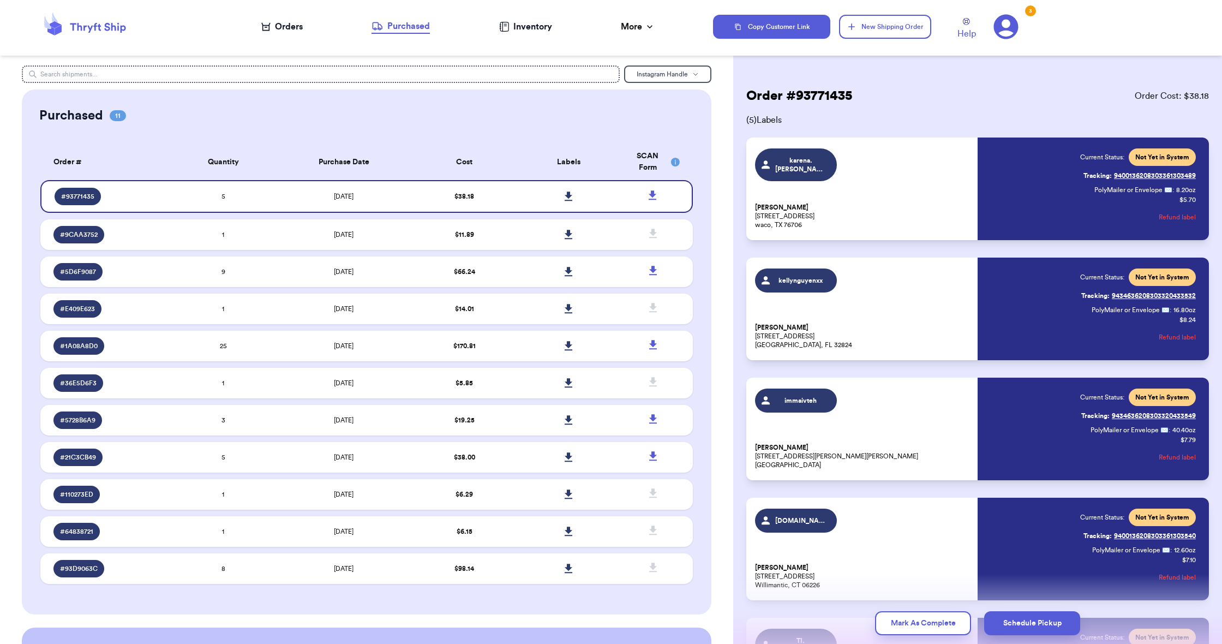
scroll to position [0, 0]
click at [654, 200] on icon at bounding box center [653, 194] width 8 height 9
click at [566, 201] on icon at bounding box center [569, 196] width 8 height 9
click at [876, 29] on button "New Shipping Order" at bounding box center [885, 27] width 92 height 24
